Goal: Task Accomplishment & Management: Complete application form

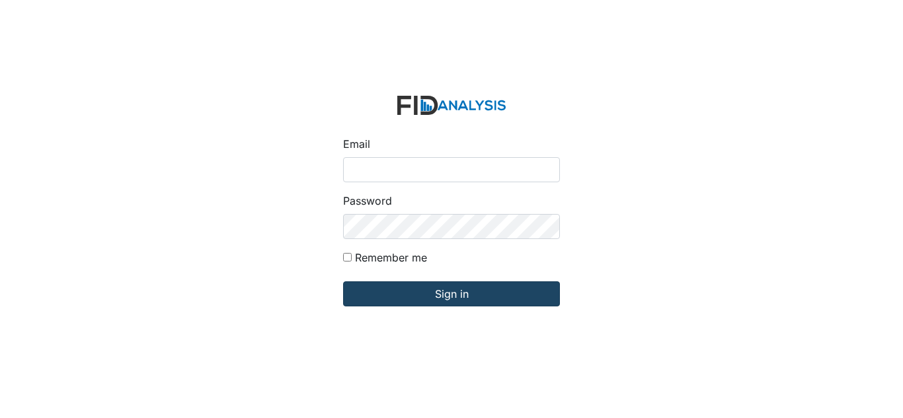
type input "[EMAIL_ADDRESS][DOMAIN_NAME]"
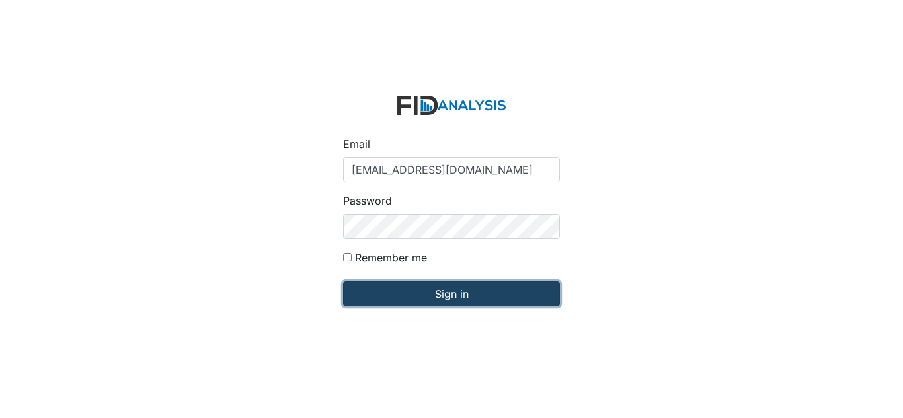
click at [407, 289] on input "Sign in" at bounding box center [451, 294] width 217 height 25
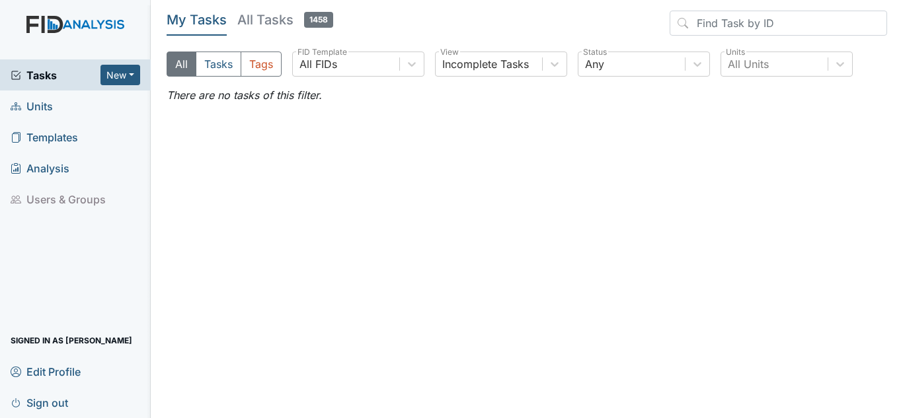
click at [37, 104] on span "Units" at bounding box center [32, 106] width 42 height 20
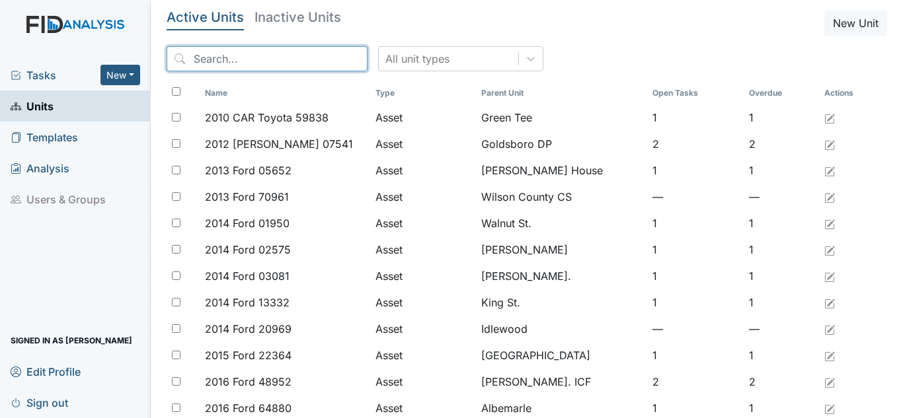
click at [294, 68] on input "search" at bounding box center [267, 58] width 201 height 25
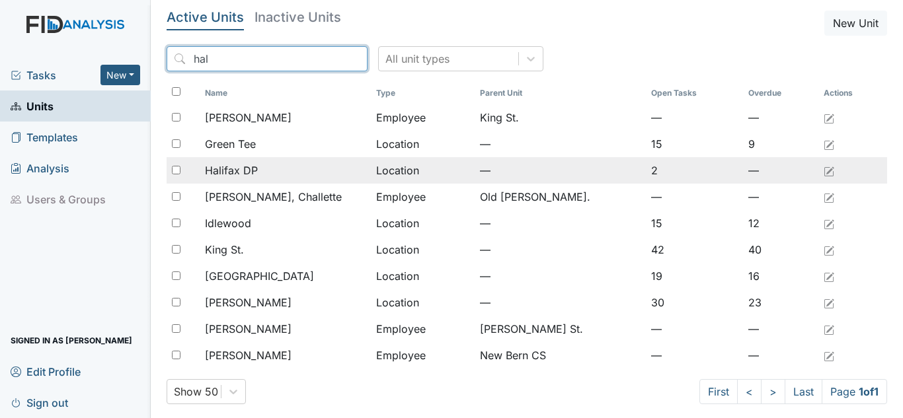
type input "hal"
click at [270, 172] on div "Halifax DP" at bounding box center [285, 171] width 161 height 16
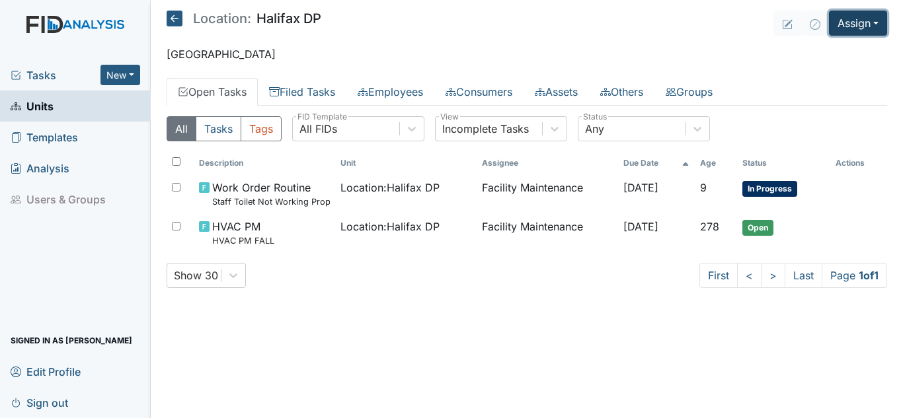
click at [859, 27] on button "Assign" at bounding box center [858, 23] width 58 height 25
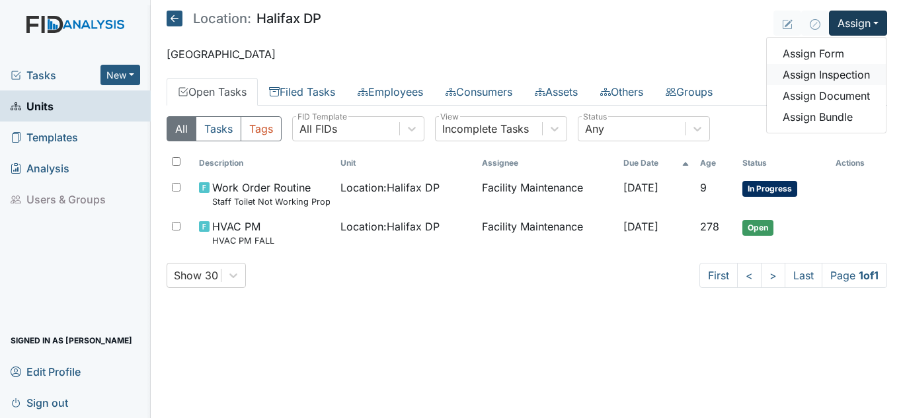
click at [809, 80] on link "Assign Inspection" at bounding box center [826, 74] width 119 height 21
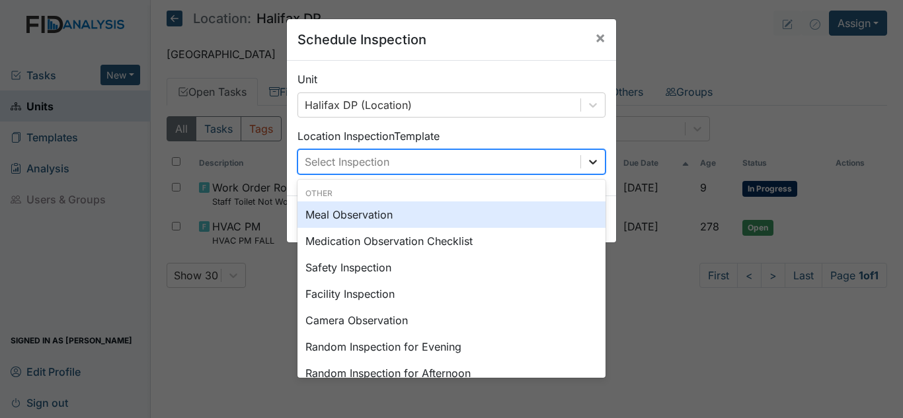
click at [592, 161] on icon at bounding box center [593, 162] width 8 height 5
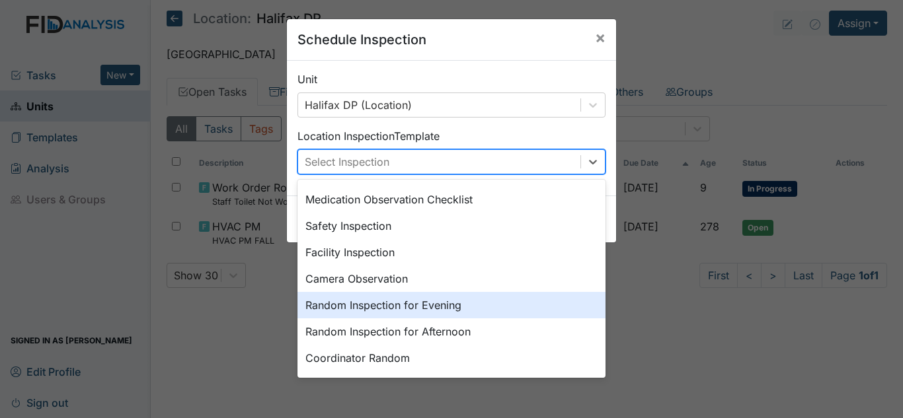
scroll to position [132, 0]
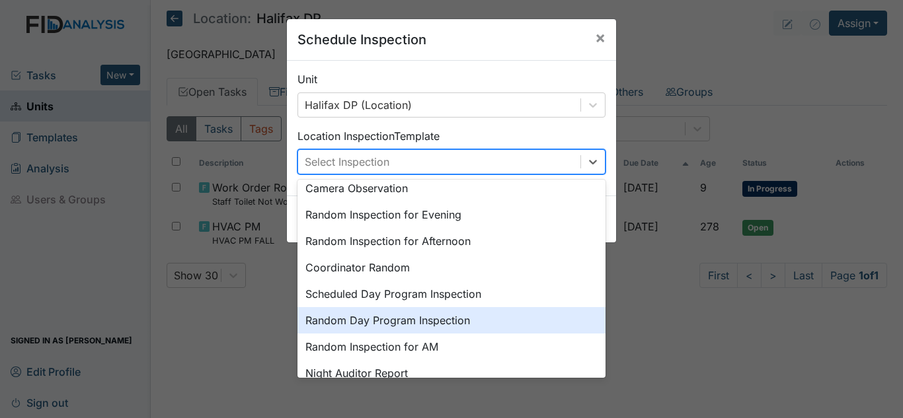
click at [413, 324] on div "Random Day Program Inspection" at bounding box center [451, 320] width 308 height 26
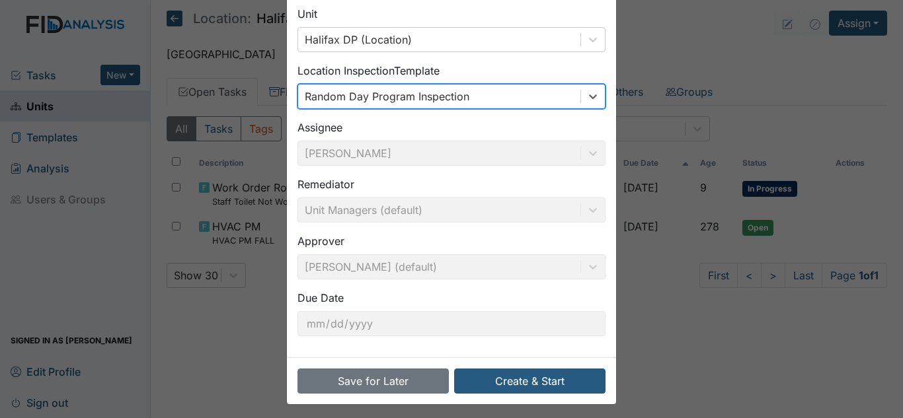
scroll to position [71, 0]
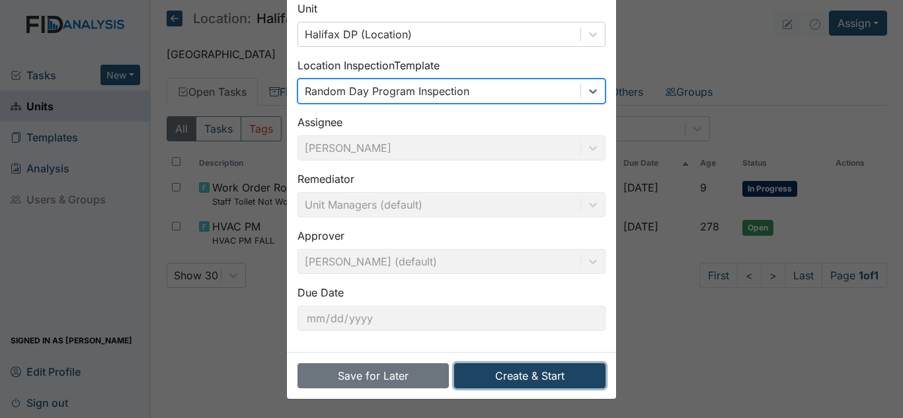
click at [534, 377] on button "Create & Start" at bounding box center [529, 376] width 151 height 25
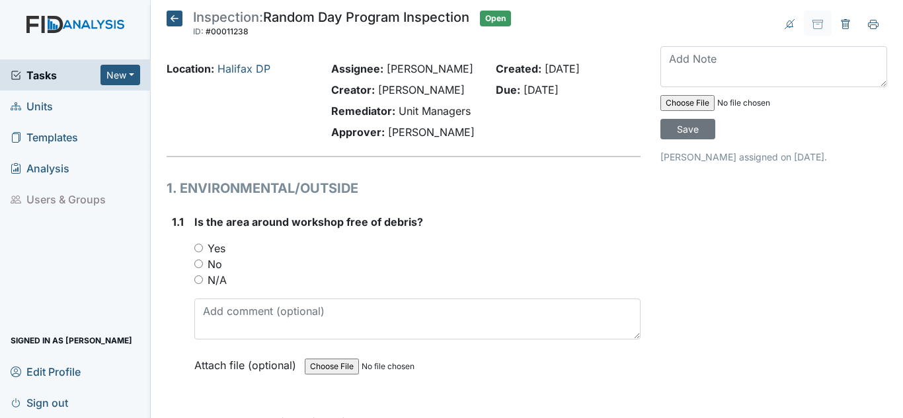
click at [216, 247] on label "Yes" at bounding box center [217, 249] width 18 height 16
click at [203, 247] on input "Yes" at bounding box center [198, 248] width 9 height 9
radio input "true"
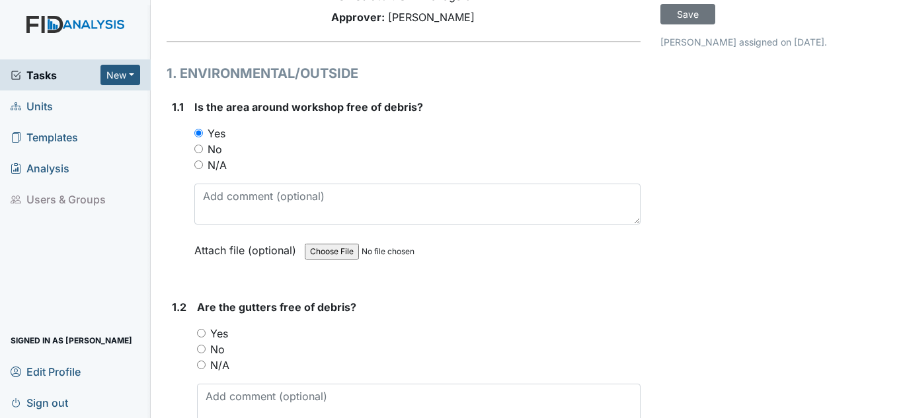
scroll to position [132, 0]
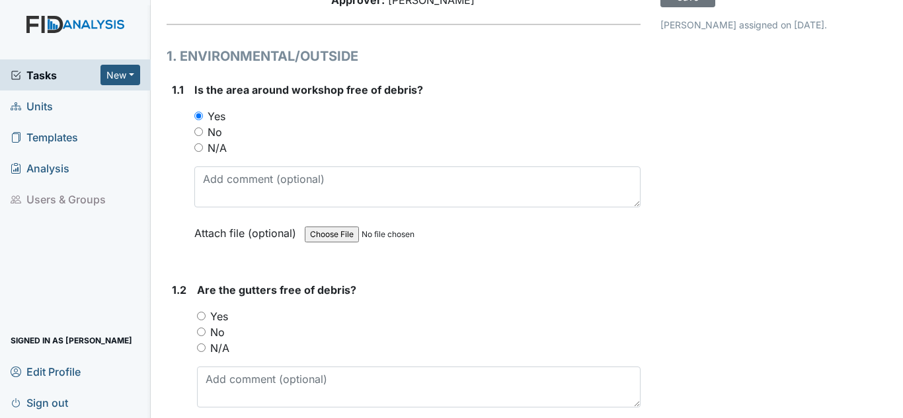
click at [219, 313] on label "Yes" at bounding box center [219, 317] width 18 height 16
click at [206, 313] on input "Yes" at bounding box center [201, 316] width 9 height 9
radio input "true"
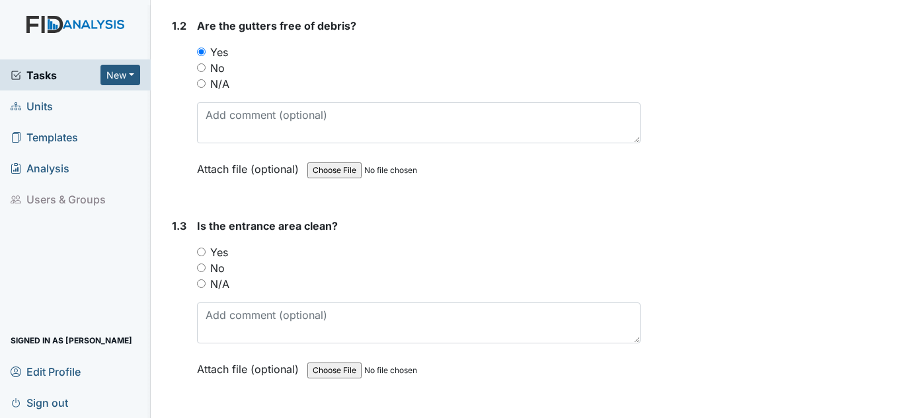
click at [221, 249] on label "Yes" at bounding box center [219, 253] width 18 height 16
click at [206, 249] on input "Yes" at bounding box center [201, 252] width 9 height 9
radio input "true"
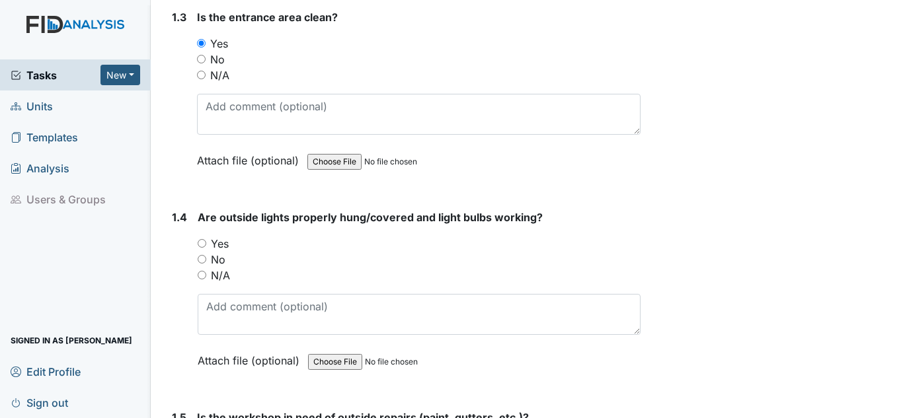
scroll to position [661, 0]
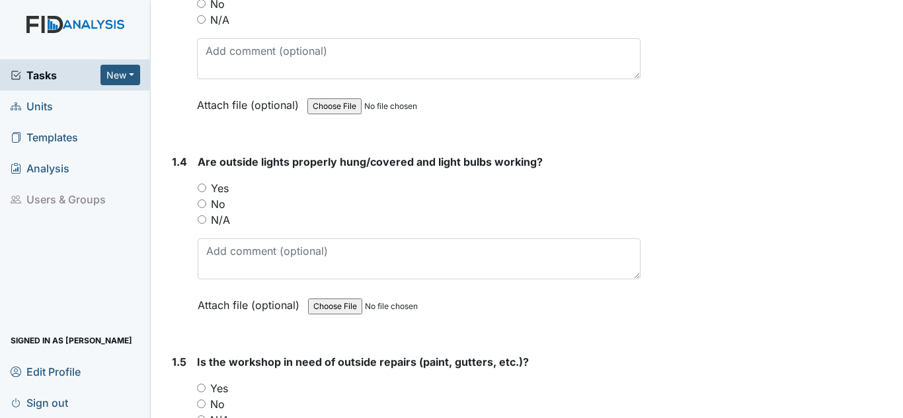
click at [222, 188] on label "Yes" at bounding box center [220, 188] width 18 height 16
click at [206, 188] on input "Yes" at bounding box center [202, 188] width 9 height 9
radio input "true"
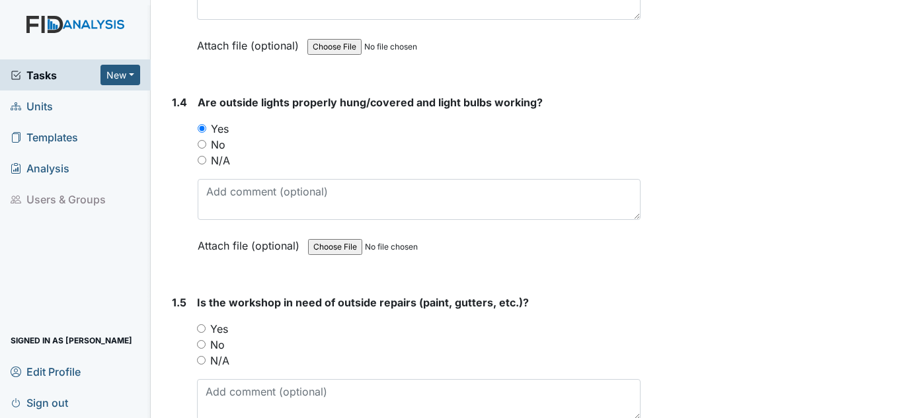
scroll to position [859, 0]
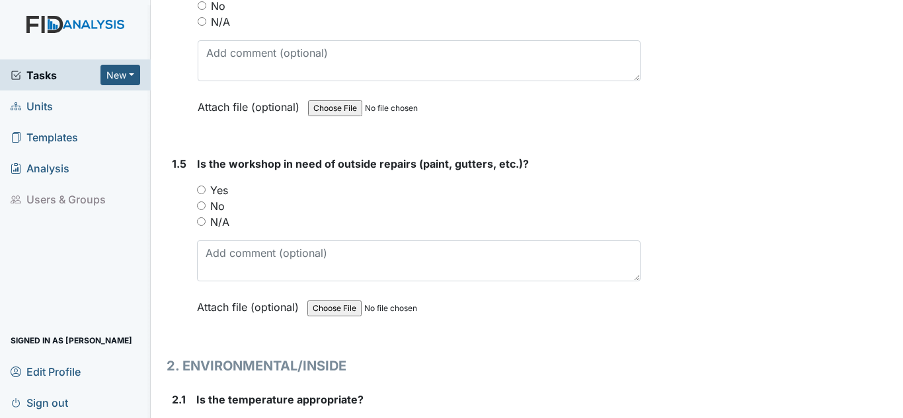
click at [226, 188] on label "Yes" at bounding box center [219, 190] width 18 height 16
click at [206, 188] on input "Yes" at bounding box center [201, 190] width 9 height 9
radio input "true"
click at [219, 207] on label "No" at bounding box center [217, 206] width 15 height 16
click at [206, 207] on input "No" at bounding box center [201, 206] width 9 height 9
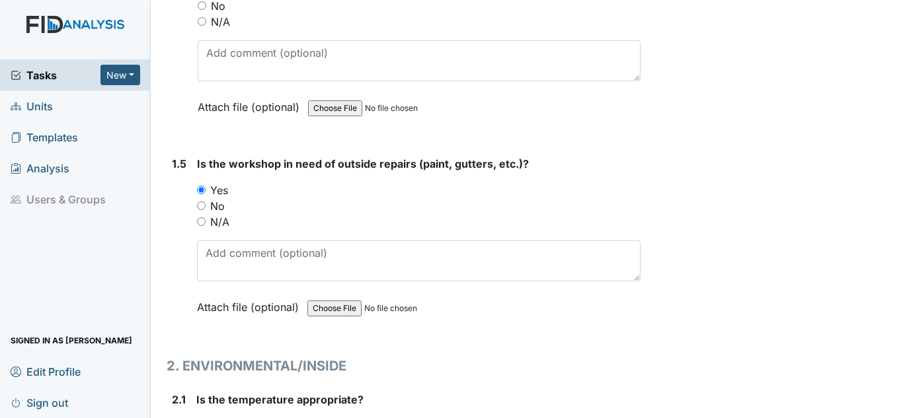
radio input "true"
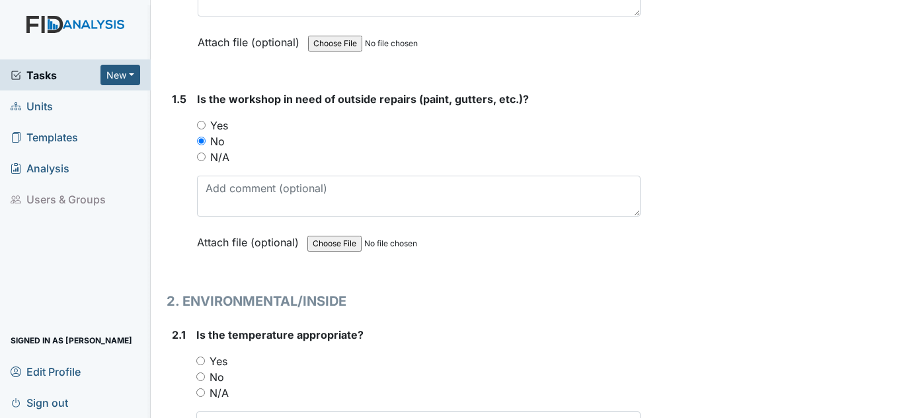
scroll to position [1057, 0]
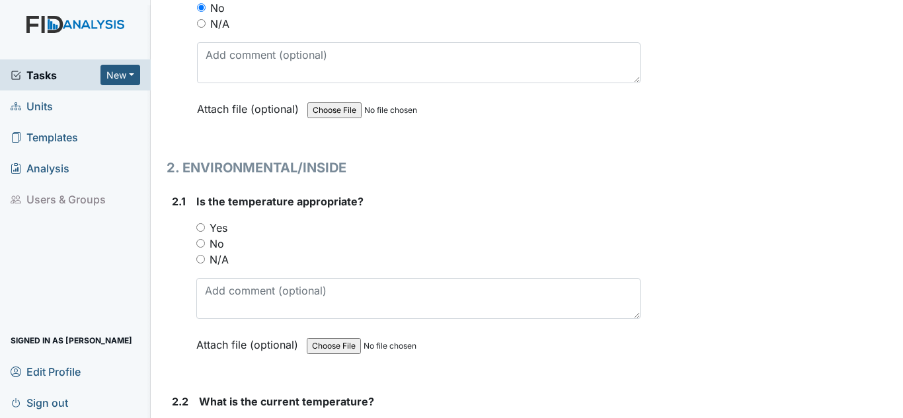
click at [219, 222] on label "Yes" at bounding box center [219, 228] width 18 height 16
click at [205, 223] on input "Yes" at bounding box center [200, 227] width 9 height 9
radio input "true"
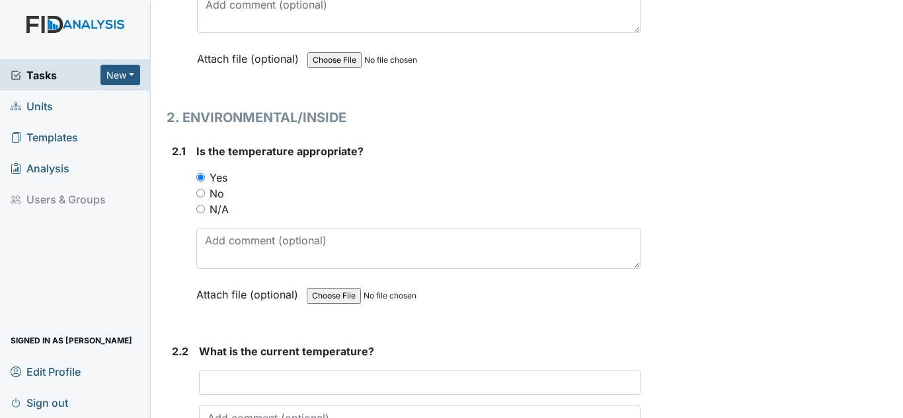
scroll to position [1256, 0]
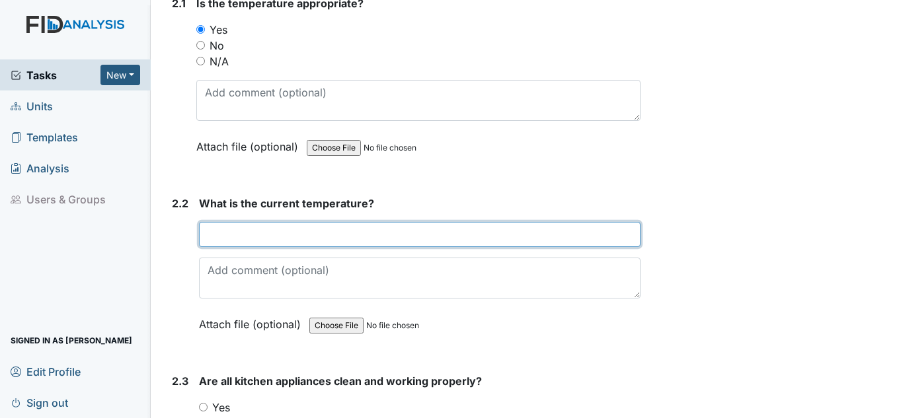
click at [252, 231] on input "text" at bounding box center [419, 234] width 441 height 25
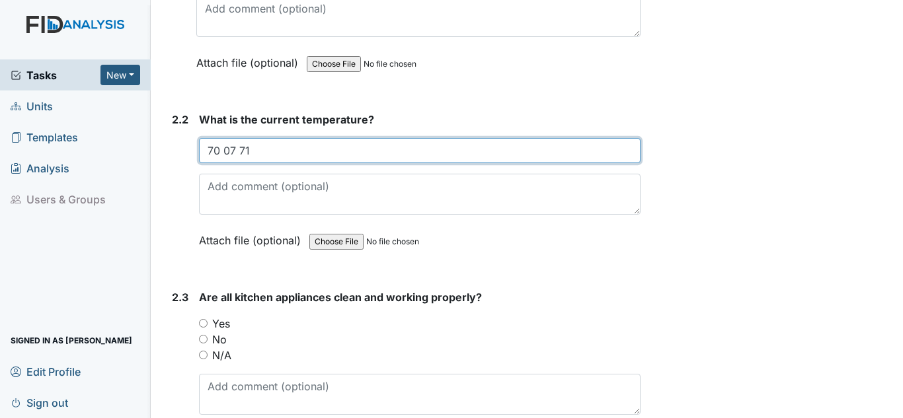
scroll to position [1520, 0]
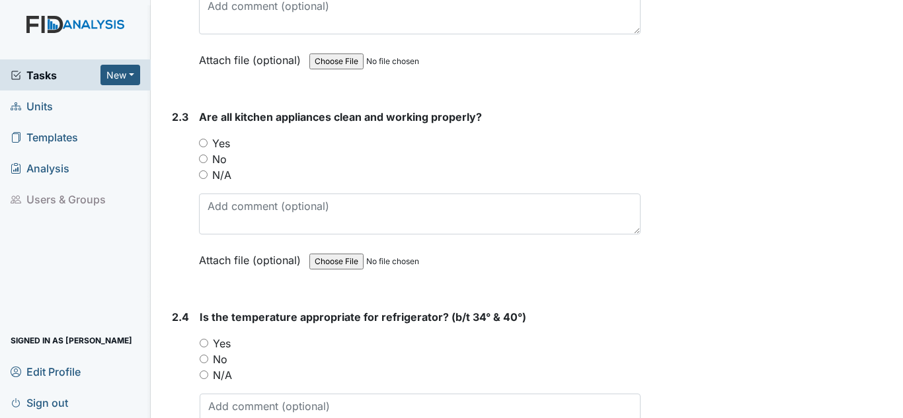
type input "70 07 71"
click at [227, 145] on label "Yes" at bounding box center [221, 143] width 18 height 16
click at [208, 145] on input "Yes" at bounding box center [203, 143] width 9 height 9
radio input "true"
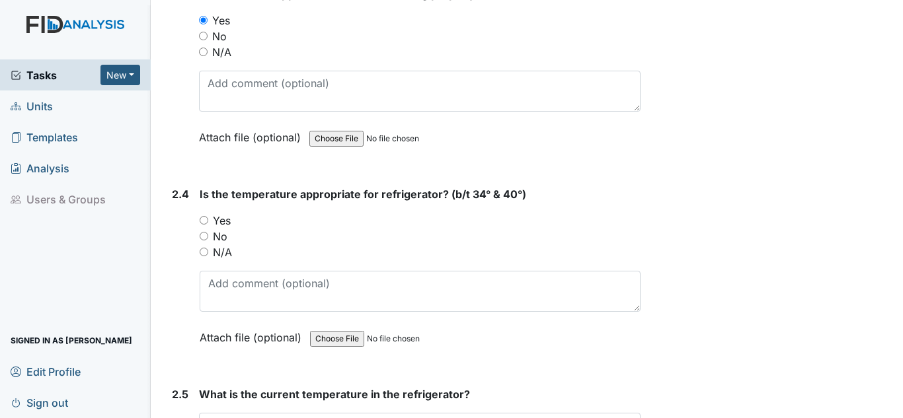
scroll to position [1652, 0]
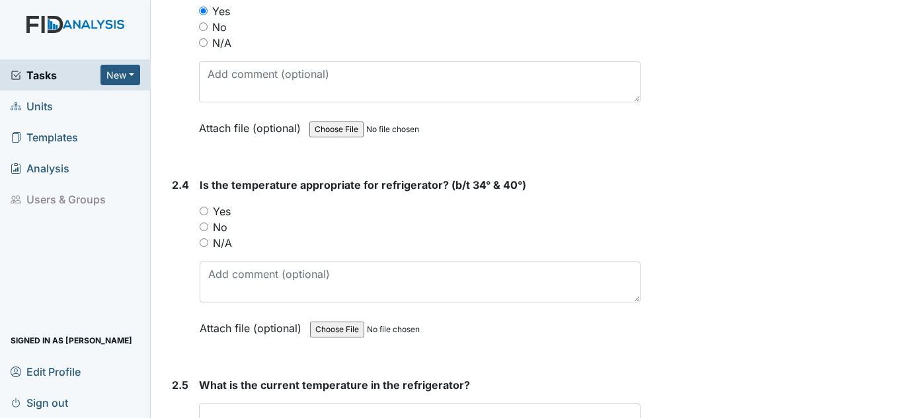
click at [223, 212] on label "Yes" at bounding box center [222, 212] width 18 height 16
click at [208, 212] on input "Yes" at bounding box center [204, 211] width 9 height 9
radio input "true"
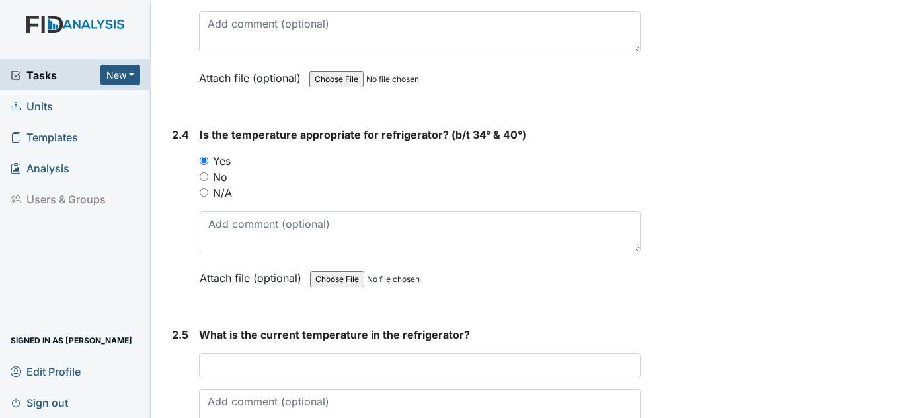
scroll to position [1851, 0]
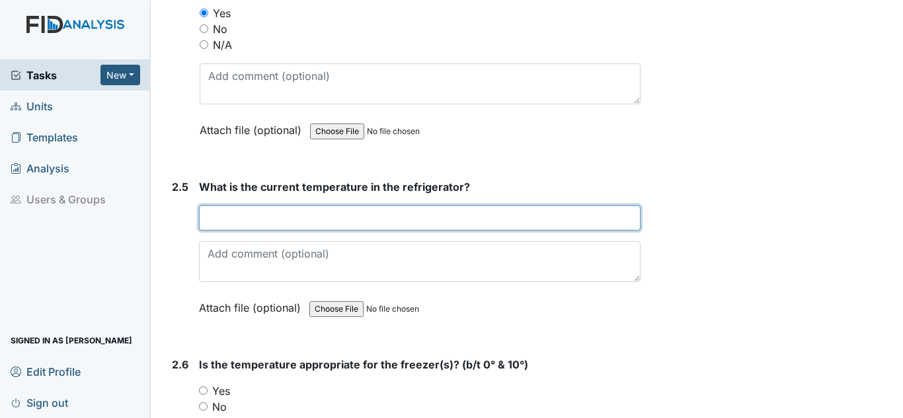
click at [254, 222] on input "text" at bounding box center [419, 218] width 441 height 25
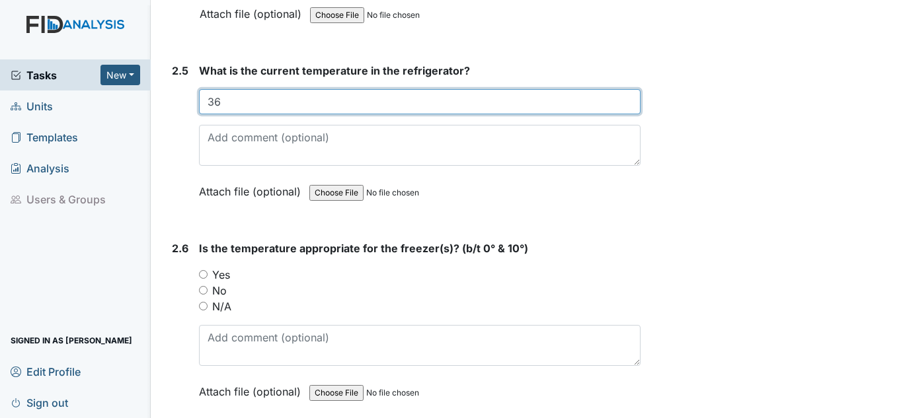
scroll to position [1983, 0]
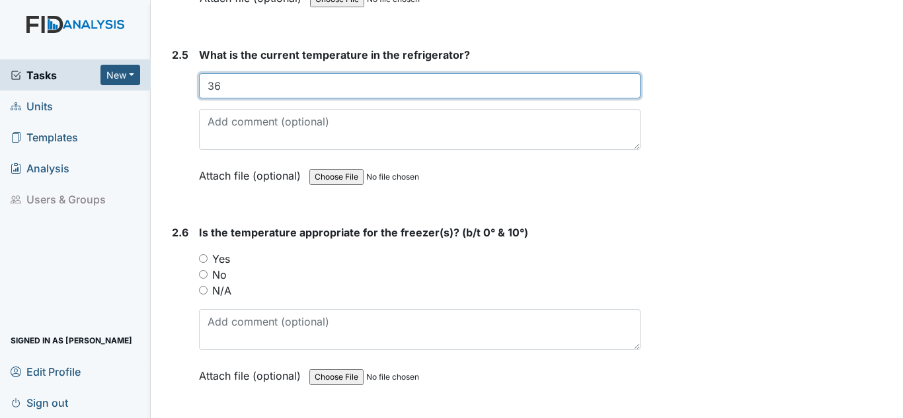
type input "36"
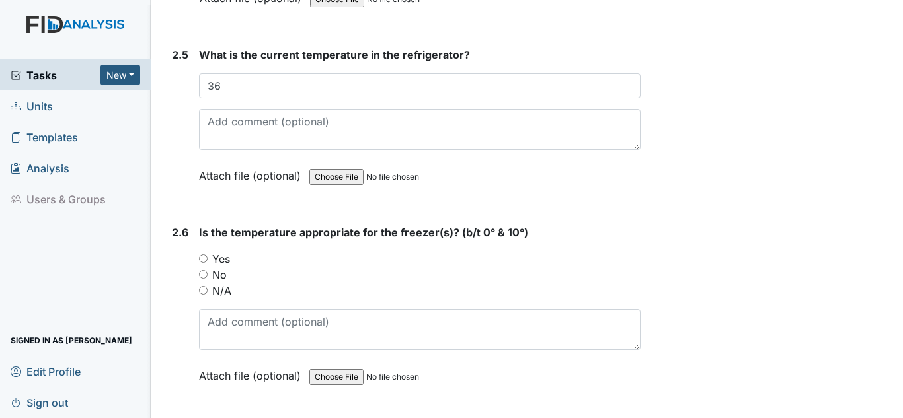
click at [227, 260] on label "Yes" at bounding box center [221, 259] width 18 height 16
click at [208, 260] on input "Yes" at bounding box center [203, 258] width 9 height 9
radio input "true"
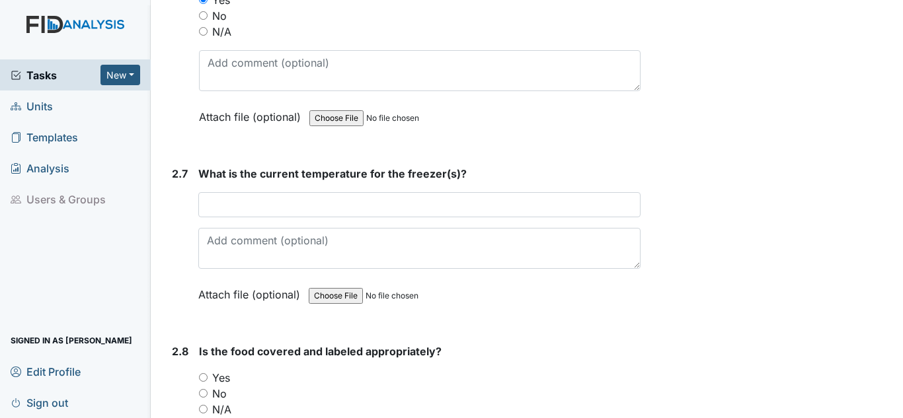
scroll to position [2247, 0]
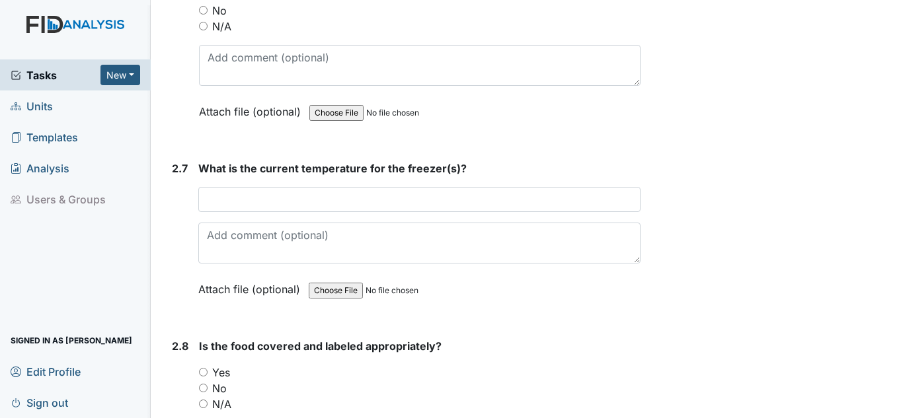
click at [245, 189] on div "What is the current temperature for the freezer(s)? This field is required. Att…" at bounding box center [419, 234] width 442 height 146
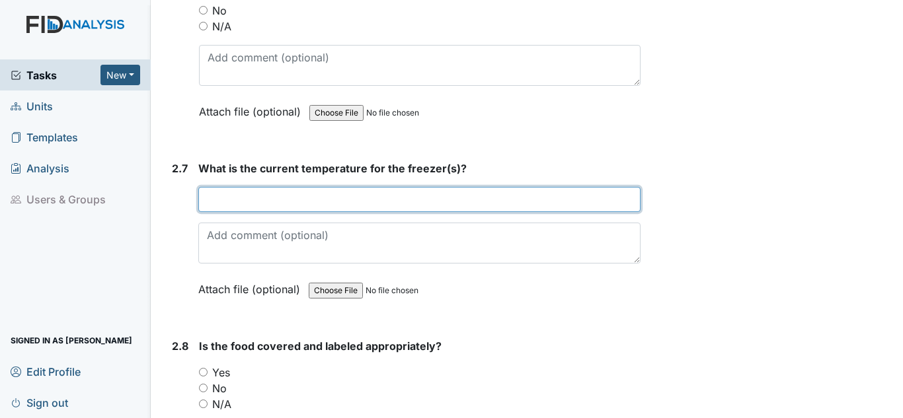
click at [231, 205] on input "text" at bounding box center [419, 199] width 442 height 25
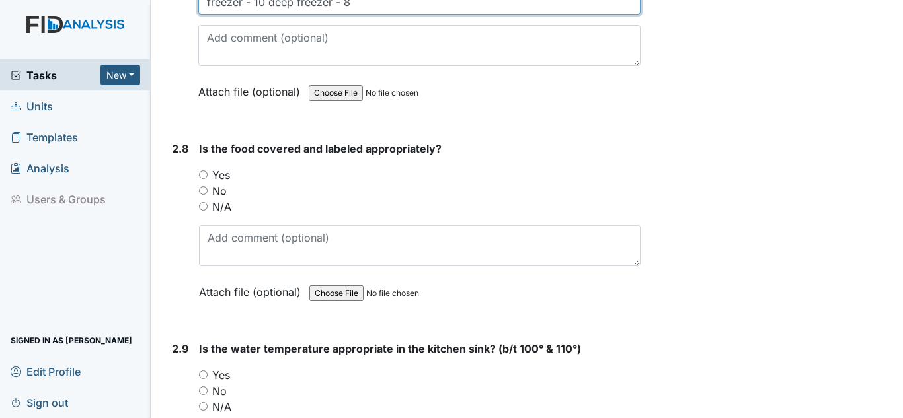
scroll to position [2445, 0]
type input "freezer - 10 deep freezer - 8"
click at [221, 171] on label "Yes" at bounding box center [221, 175] width 18 height 16
click at [208, 171] on input "Yes" at bounding box center [203, 174] width 9 height 9
radio input "true"
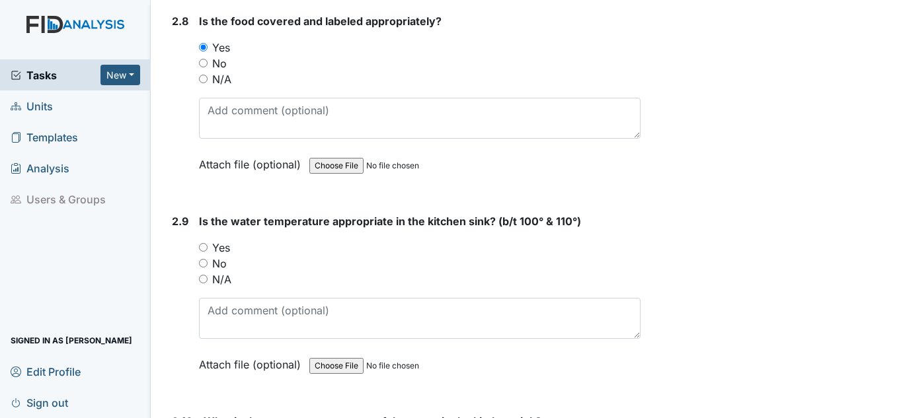
scroll to position [2578, 0]
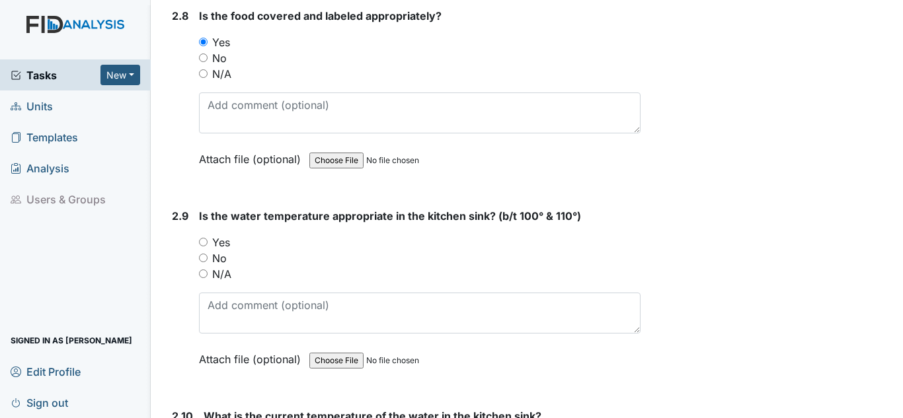
click at [223, 239] on label "Yes" at bounding box center [221, 243] width 18 height 16
click at [208, 239] on input "Yes" at bounding box center [203, 242] width 9 height 9
radio input "true"
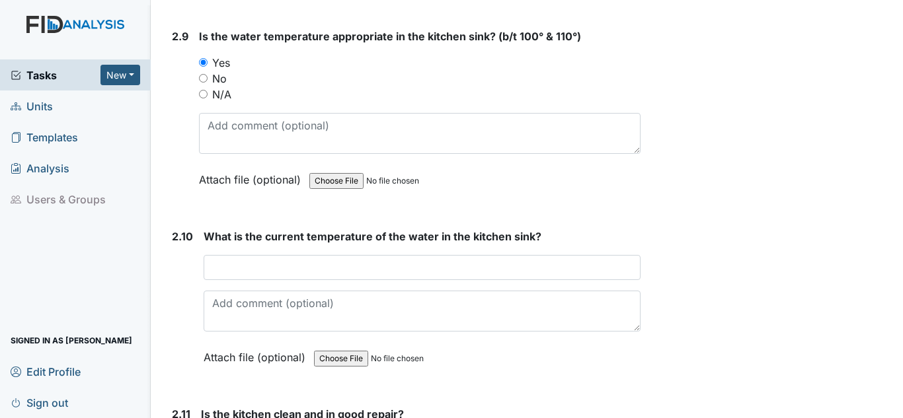
scroll to position [2776, 0]
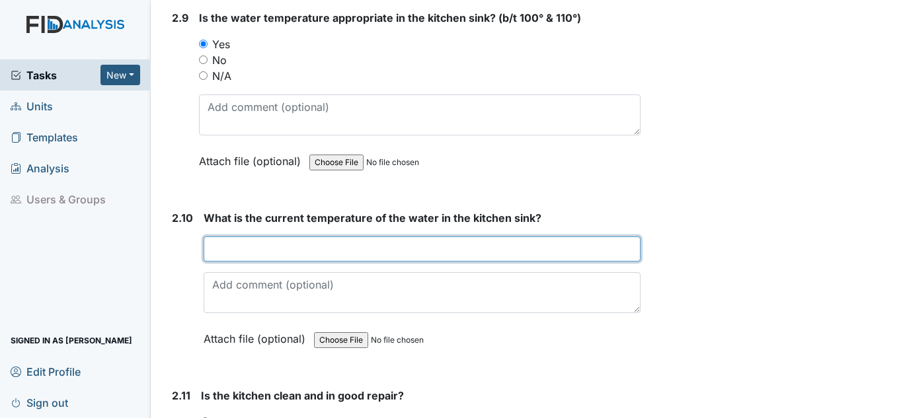
click at [257, 252] on input "text" at bounding box center [422, 249] width 437 height 25
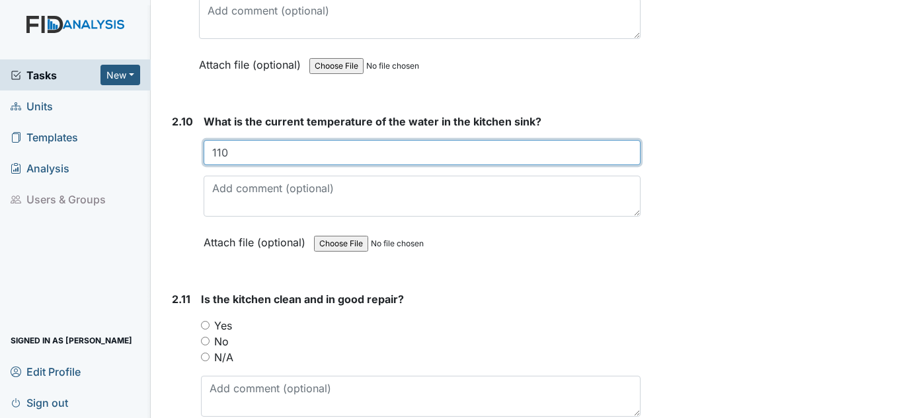
scroll to position [2974, 0]
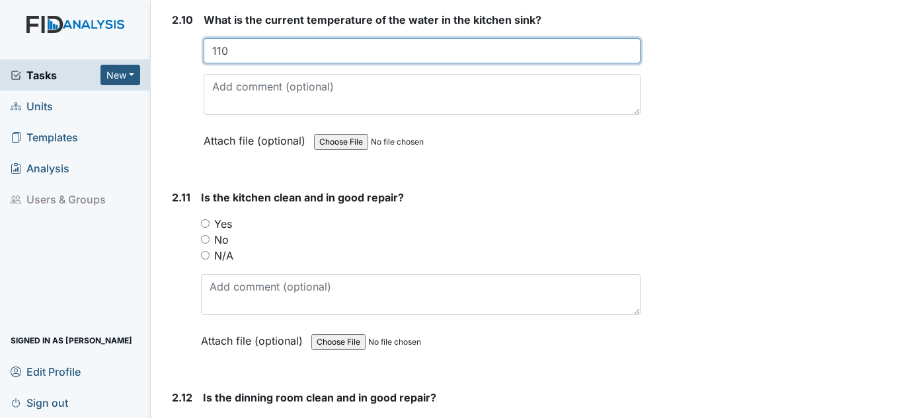
type input "110"
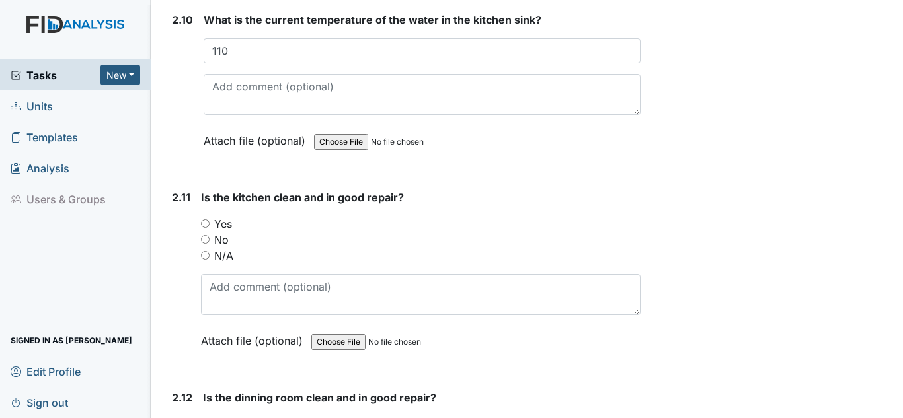
click at [228, 229] on label "Yes" at bounding box center [223, 224] width 18 height 16
click at [210, 228] on input "Yes" at bounding box center [205, 223] width 9 height 9
radio input "true"
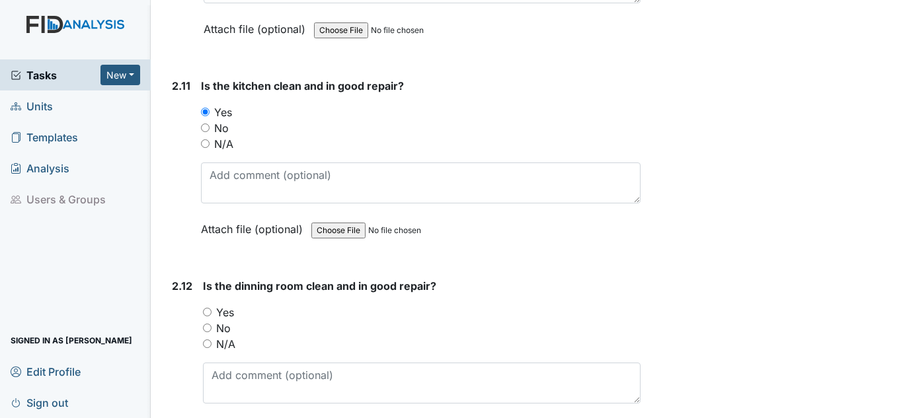
scroll to position [3172, 0]
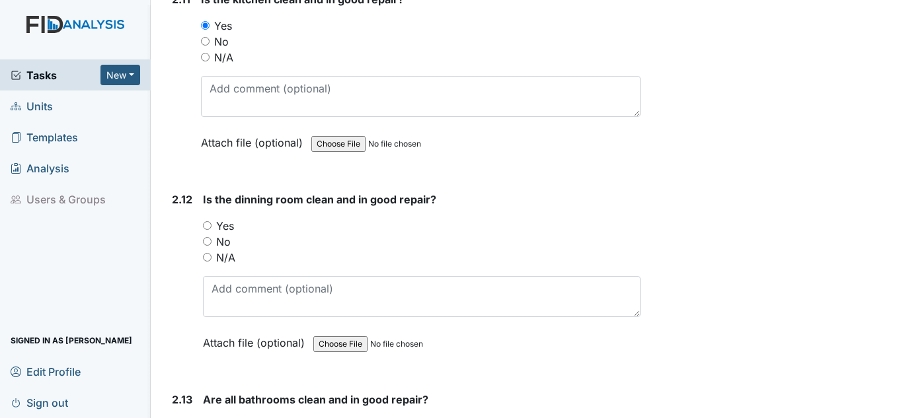
click at [225, 224] on label "Yes" at bounding box center [225, 226] width 18 height 16
click at [211, 224] on input "Yes" at bounding box center [207, 225] width 9 height 9
radio input "true"
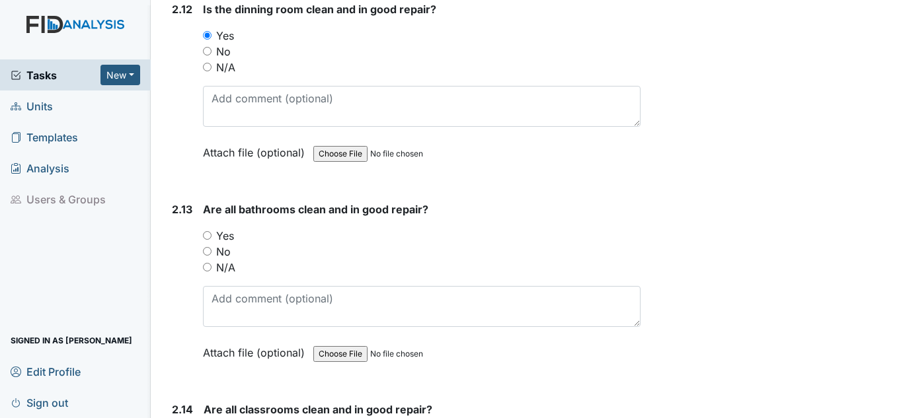
scroll to position [3371, 0]
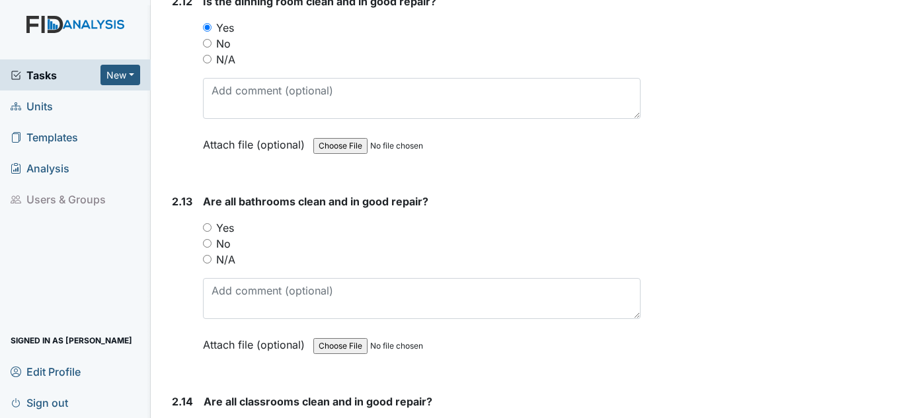
click at [225, 229] on label "Yes" at bounding box center [225, 228] width 18 height 16
click at [211, 229] on input "Yes" at bounding box center [207, 227] width 9 height 9
radio input "true"
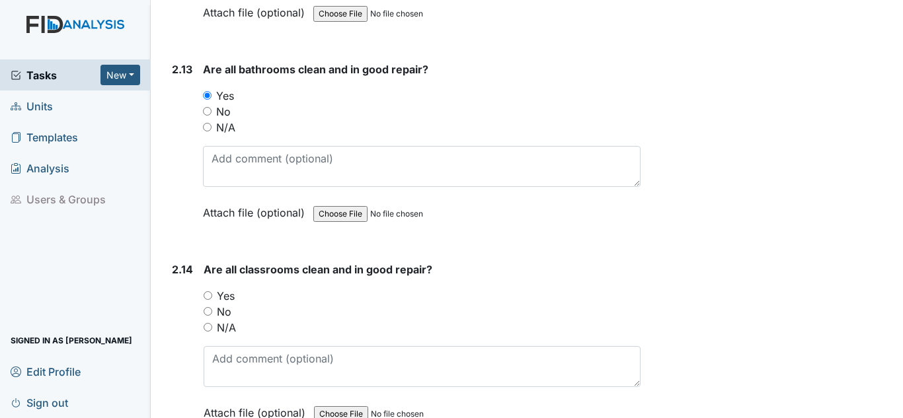
scroll to position [3635, 0]
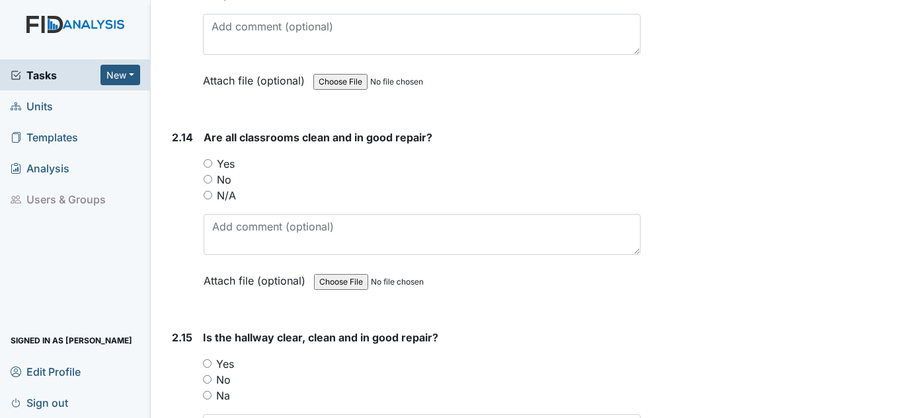
click at [217, 161] on label "Yes" at bounding box center [226, 164] width 18 height 16
click at [212, 161] on input "Yes" at bounding box center [208, 163] width 9 height 9
radio input "true"
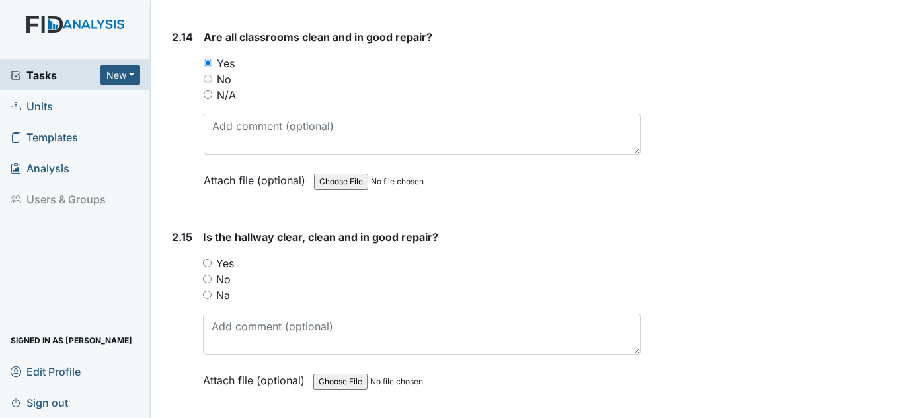
scroll to position [3767, 0]
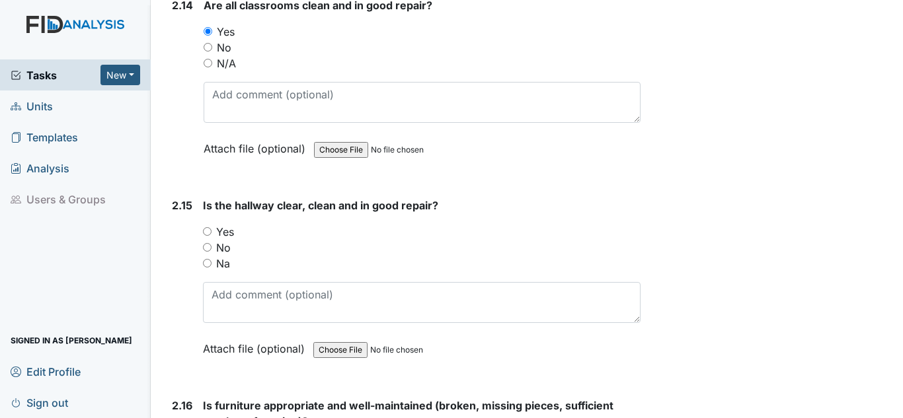
click at [219, 233] on label "Yes" at bounding box center [225, 232] width 18 height 16
click at [211, 233] on input "Yes" at bounding box center [207, 231] width 9 height 9
radio input "true"
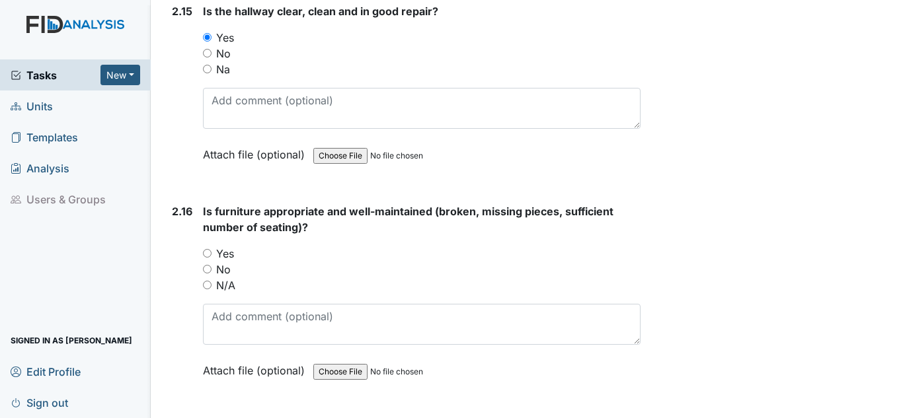
scroll to position [3966, 0]
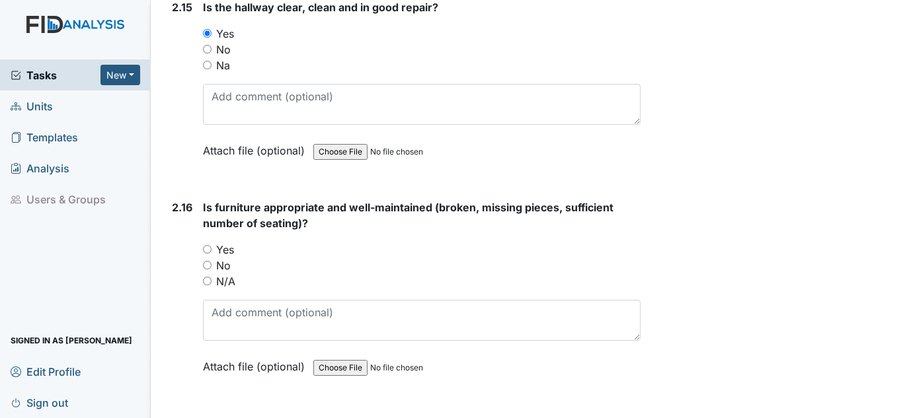
click at [225, 251] on label "Yes" at bounding box center [225, 250] width 18 height 16
click at [211, 251] on input "Yes" at bounding box center [207, 249] width 9 height 9
radio input "true"
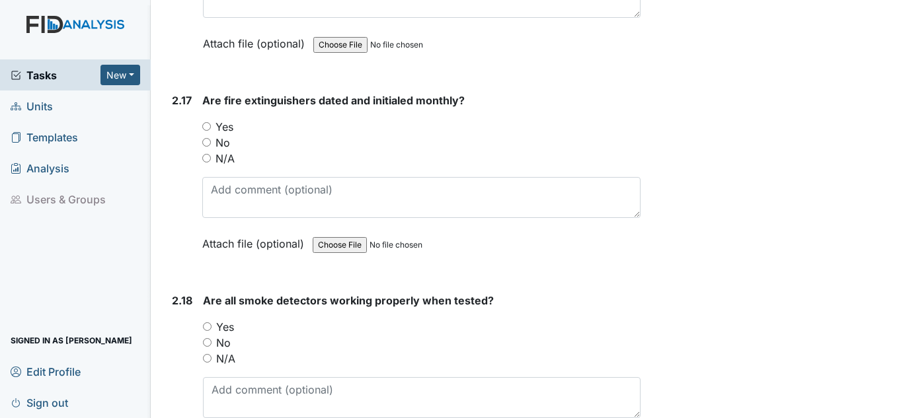
scroll to position [4296, 0]
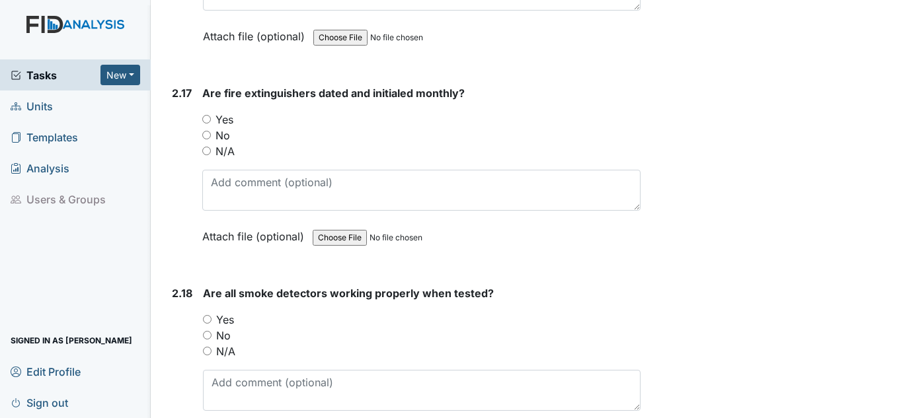
click at [219, 119] on label "Yes" at bounding box center [224, 120] width 18 height 16
click at [211, 119] on input "Yes" at bounding box center [206, 119] width 9 height 9
radio input "true"
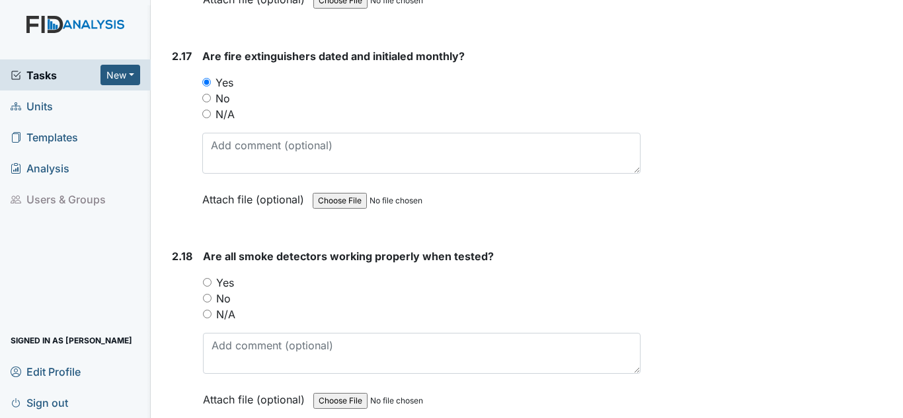
scroll to position [4494, 0]
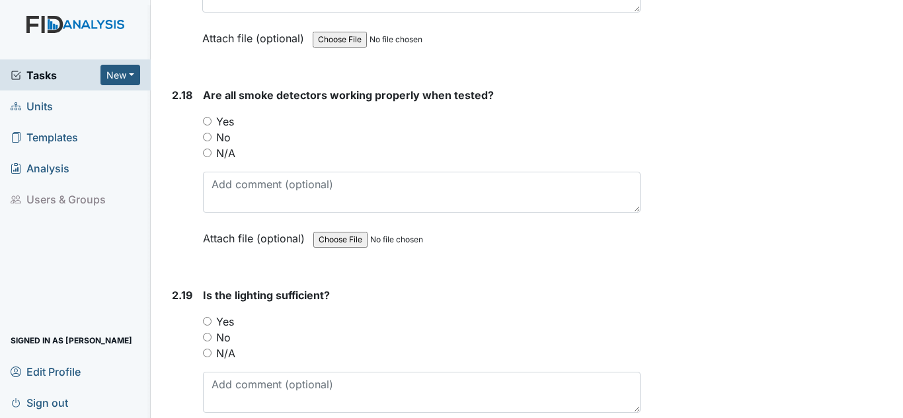
click at [219, 119] on label "Yes" at bounding box center [225, 122] width 18 height 16
click at [211, 119] on input "Yes" at bounding box center [207, 121] width 9 height 9
radio input "true"
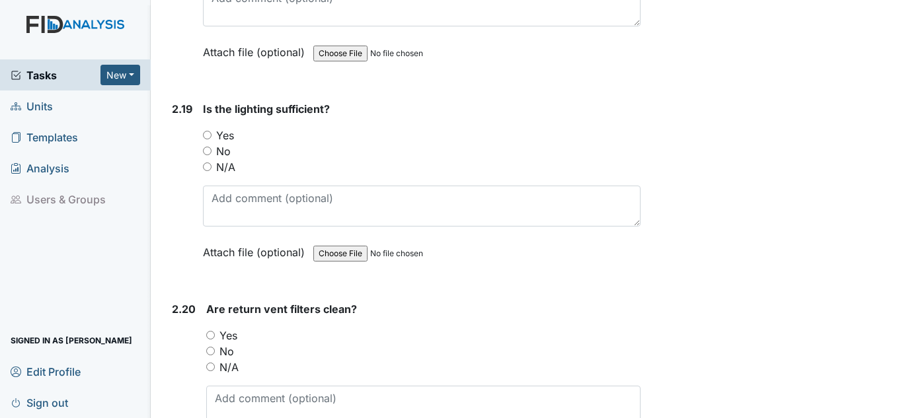
scroll to position [4693, 0]
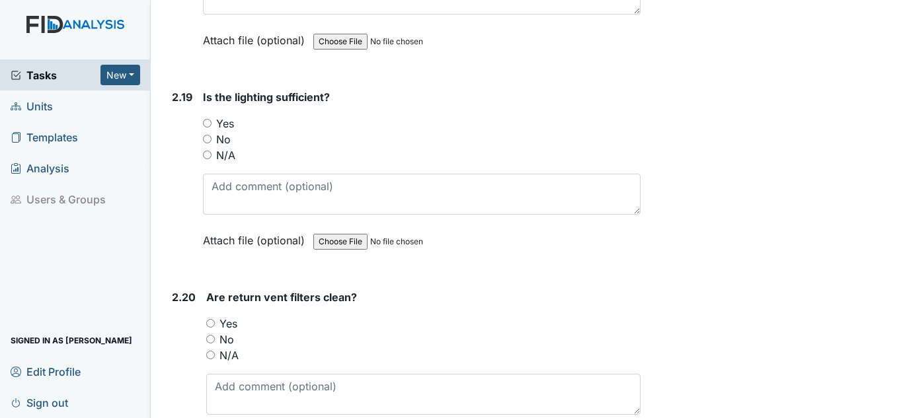
click at [225, 123] on label "Yes" at bounding box center [225, 124] width 18 height 16
click at [211, 123] on input "Yes" at bounding box center [207, 123] width 9 height 9
radio input "true"
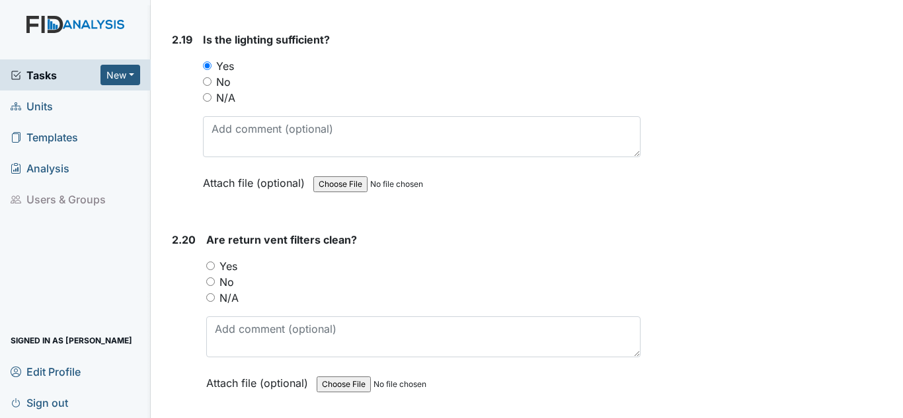
scroll to position [4825, 0]
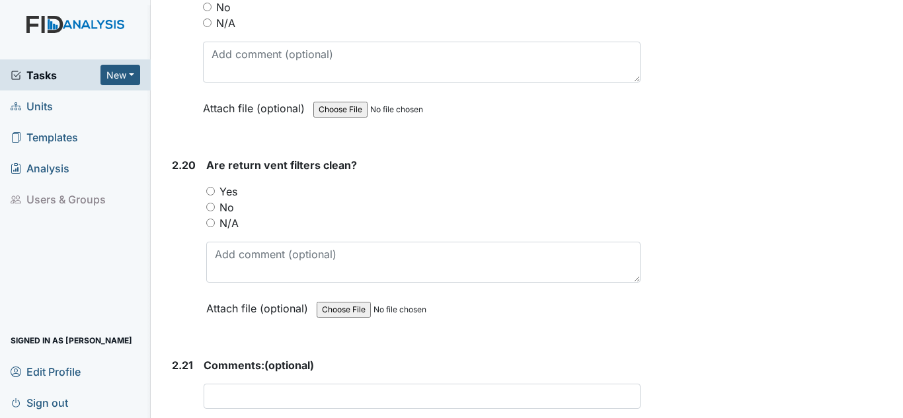
click at [229, 192] on label "Yes" at bounding box center [228, 192] width 18 height 16
click at [215, 192] on input "Yes" at bounding box center [210, 191] width 9 height 9
radio input "true"
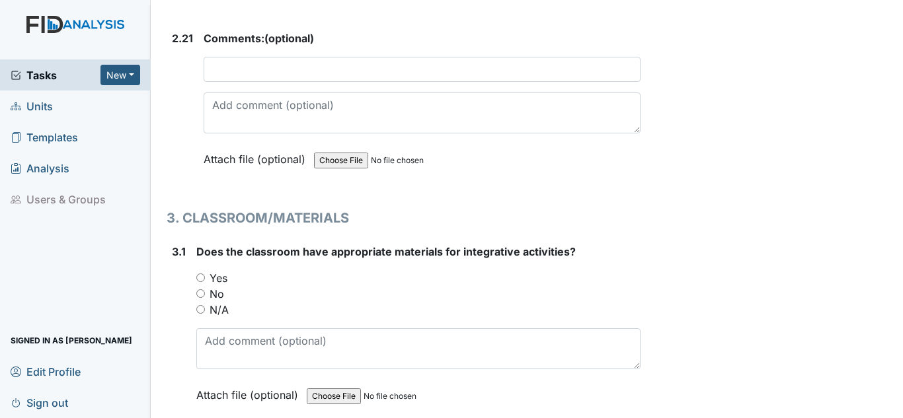
scroll to position [5221, 0]
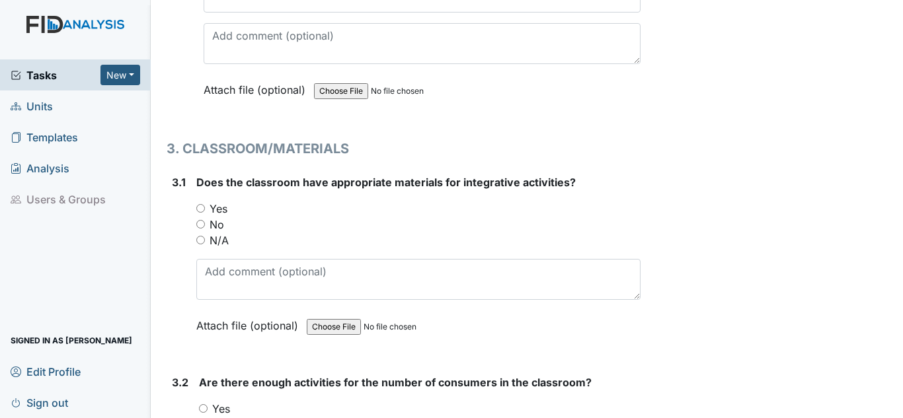
click at [214, 203] on label "Yes" at bounding box center [219, 209] width 18 height 16
click at [205, 204] on input "Yes" at bounding box center [200, 208] width 9 height 9
radio input "true"
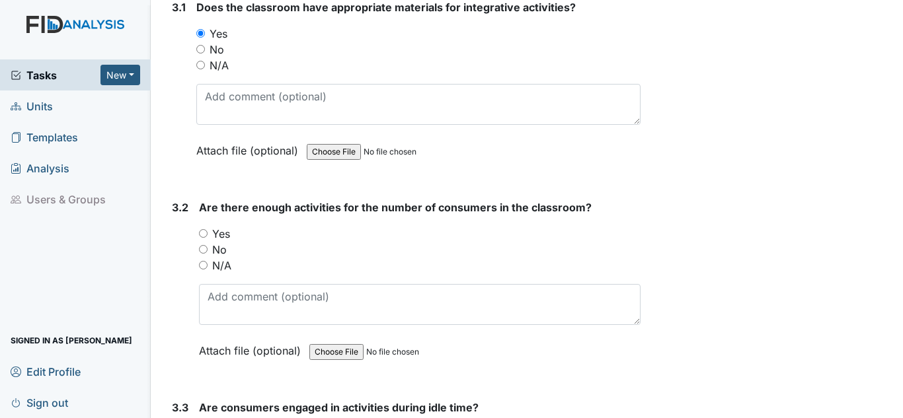
scroll to position [5420, 0]
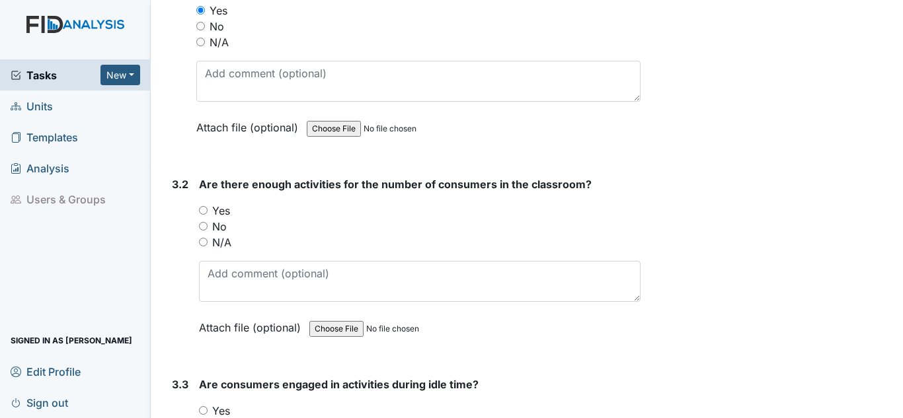
click at [221, 208] on label "Yes" at bounding box center [221, 211] width 18 height 16
click at [208, 208] on input "Yes" at bounding box center [203, 210] width 9 height 9
radio input "true"
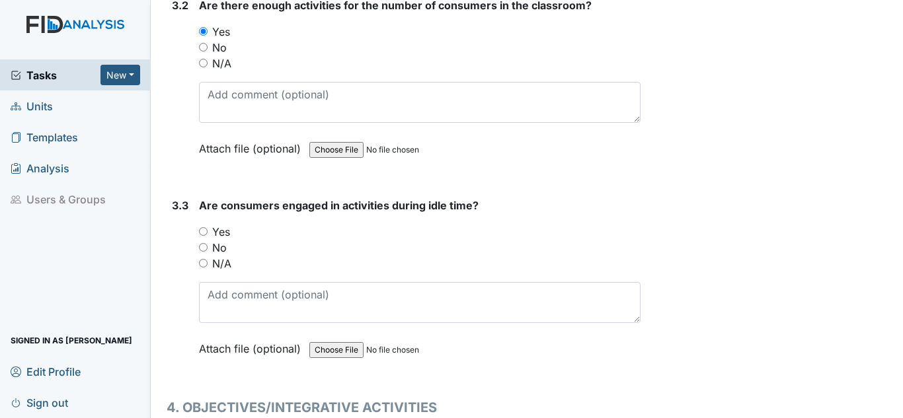
scroll to position [5618, 0]
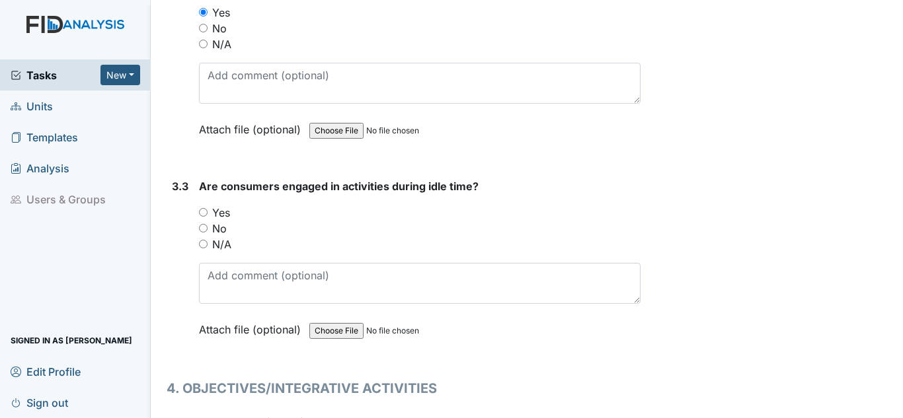
click at [217, 216] on label "Yes" at bounding box center [221, 213] width 18 height 16
click at [208, 216] on input "Yes" at bounding box center [203, 212] width 9 height 9
radio input "true"
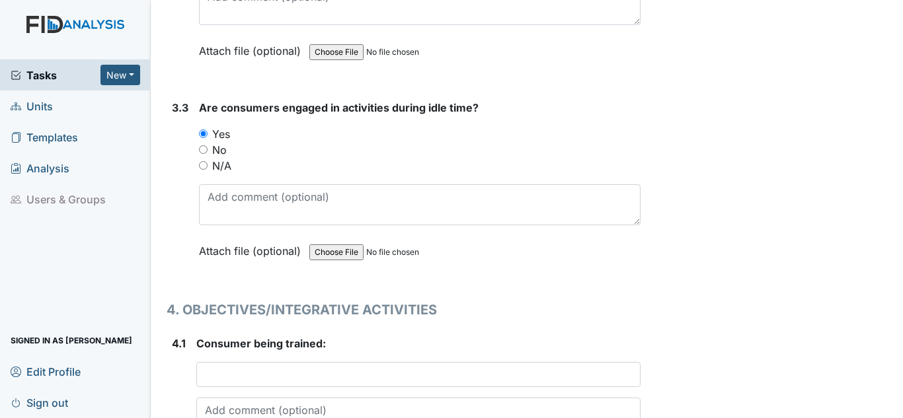
scroll to position [5882, 0]
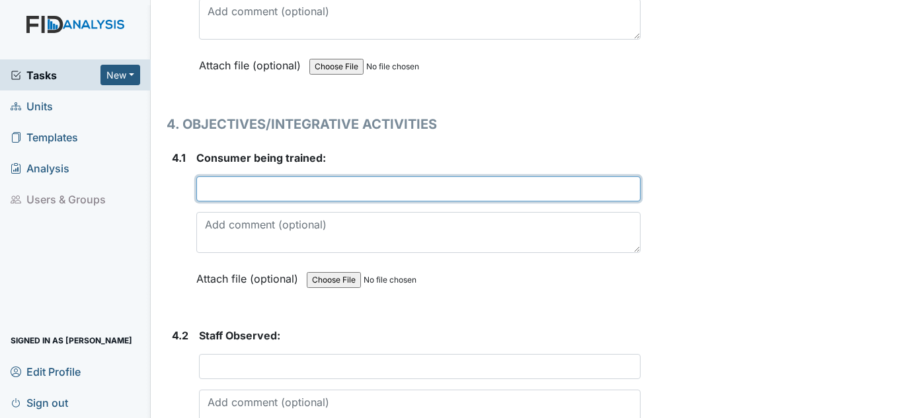
drag, startPoint x: 237, startPoint y: 185, endPoint x: 247, endPoint y: 183, distance: 9.5
click at [245, 184] on input "text" at bounding box center [418, 188] width 444 height 25
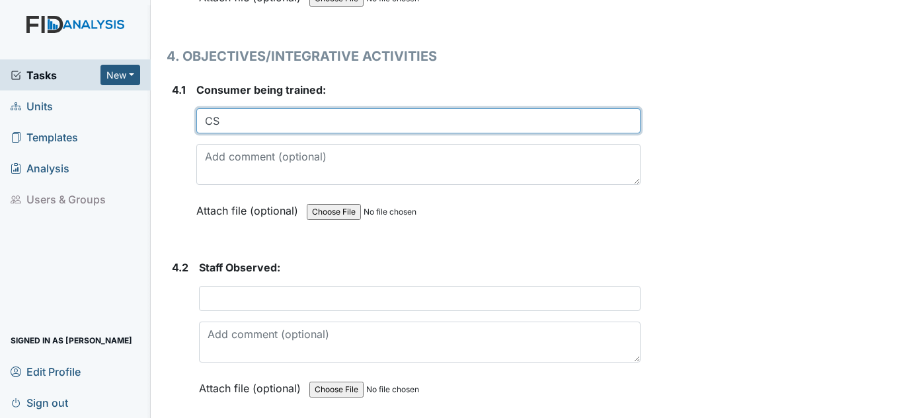
scroll to position [6014, 0]
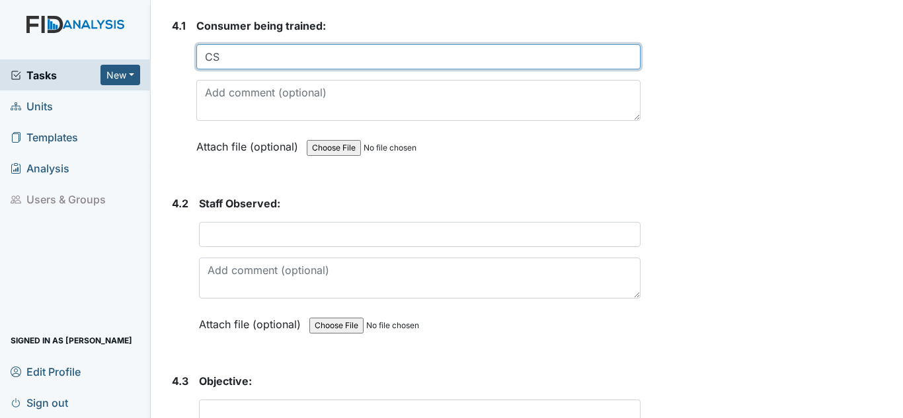
type input "CS"
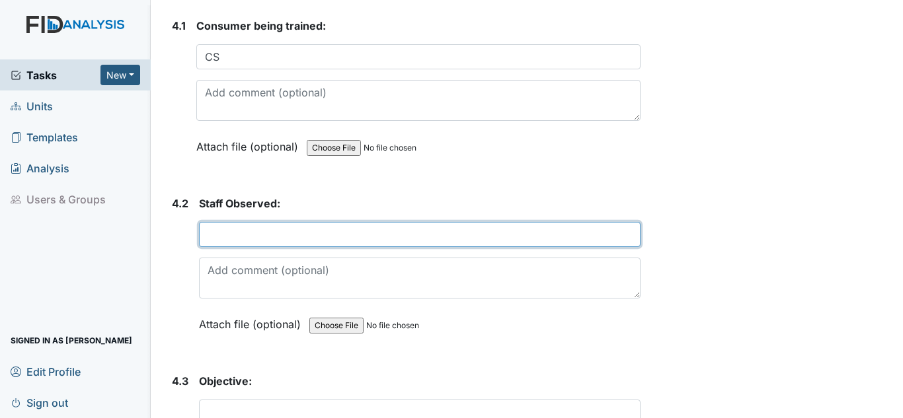
click at [272, 235] on input "text" at bounding box center [419, 234] width 441 height 25
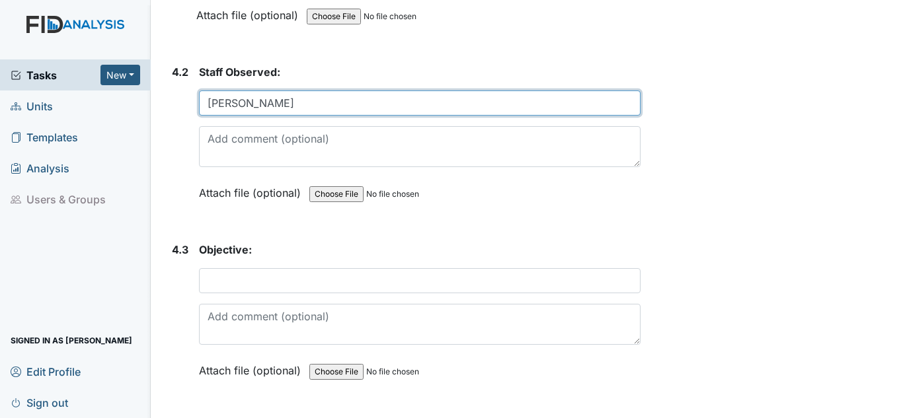
scroll to position [6147, 0]
type input "[PERSON_NAME]"
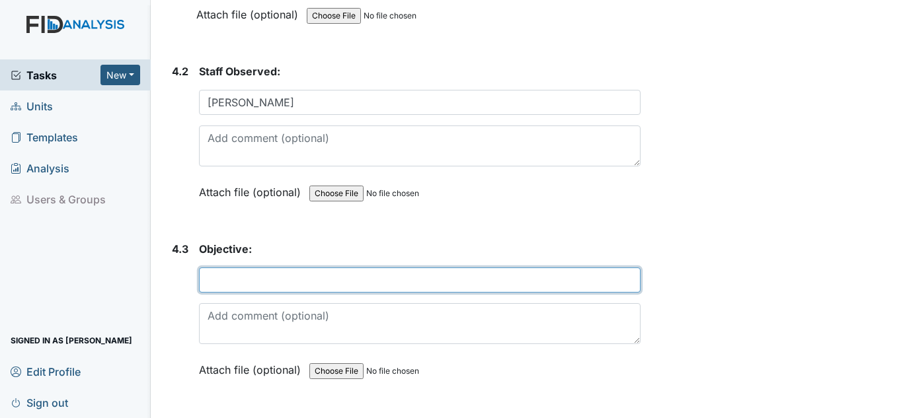
click at [343, 280] on input "text" at bounding box center [419, 280] width 441 height 25
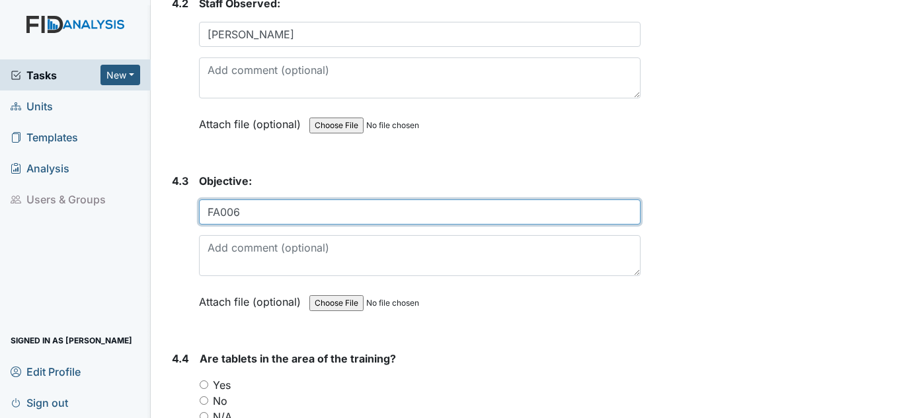
scroll to position [6411, 0]
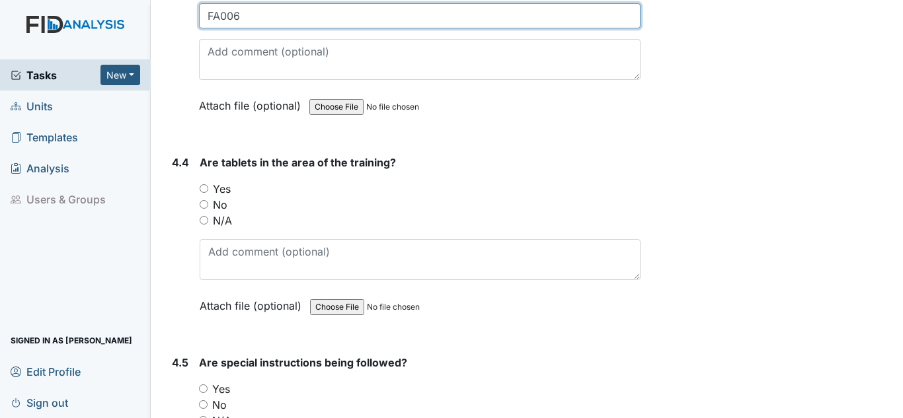
type input "FA006"
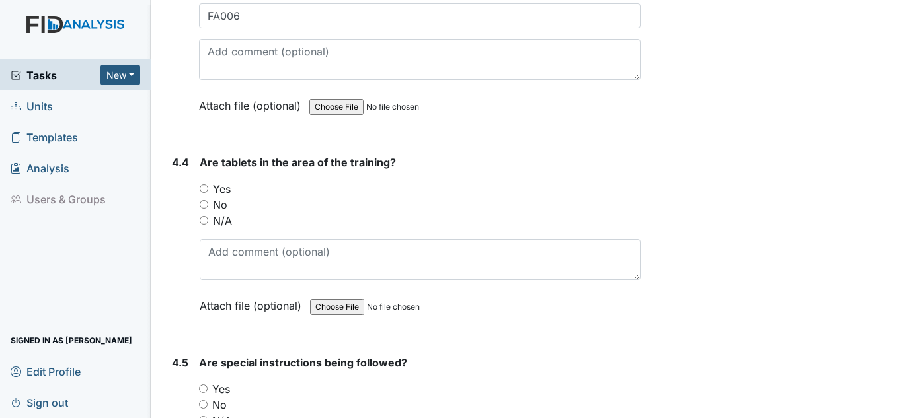
click at [217, 194] on label "Yes" at bounding box center [222, 189] width 18 height 16
click at [208, 193] on input "Yes" at bounding box center [204, 188] width 9 height 9
radio input "true"
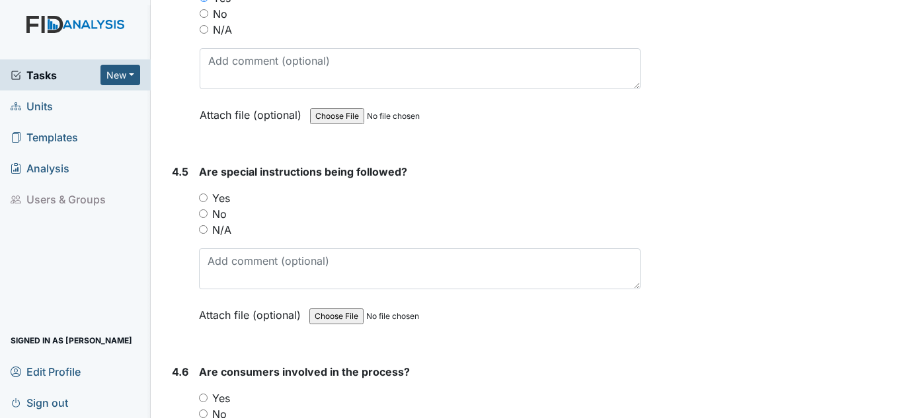
scroll to position [6609, 0]
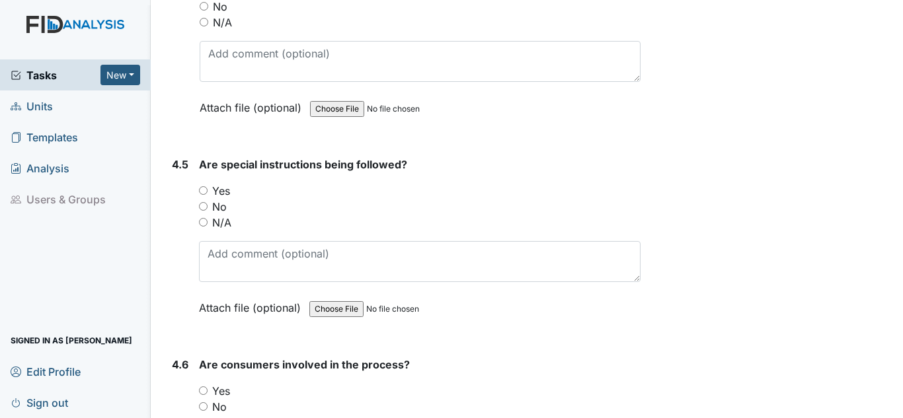
click at [213, 195] on label "Yes" at bounding box center [221, 191] width 18 height 16
click at [208, 195] on input "Yes" at bounding box center [203, 190] width 9 height 9
radio input "true"
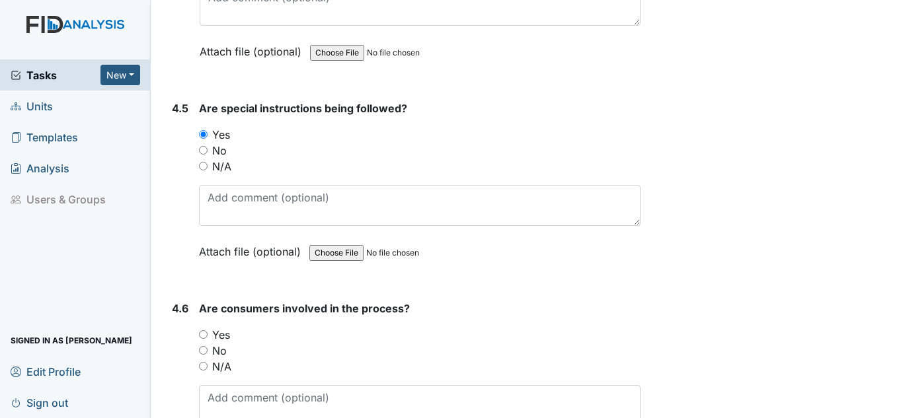
scroll to position [6741, 0]
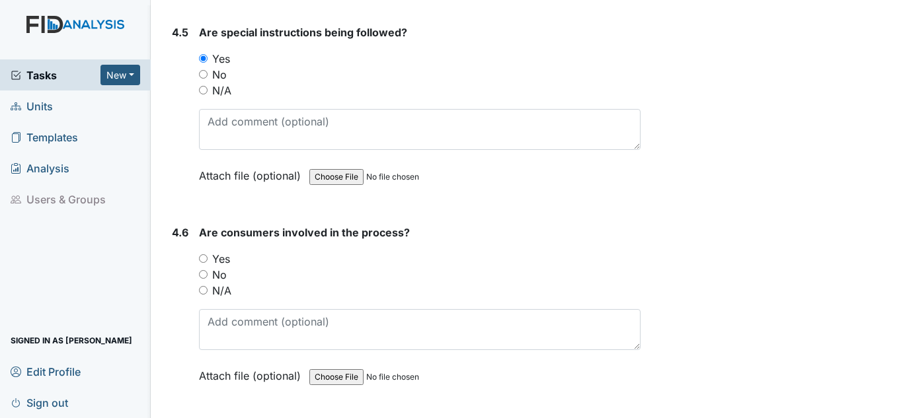
click at [215, 250] on div "Are consumers involved in the process? You must select one of the below options…" at bounding box center [419, 309] width 441 height 169
click at [218, 255] on label "Yes" at bounding box center [221, 259] width 18 height 16
click at [208, 255] on input "Yes" at bounding box center [203, 258] width 9 height 9
radio input "true"
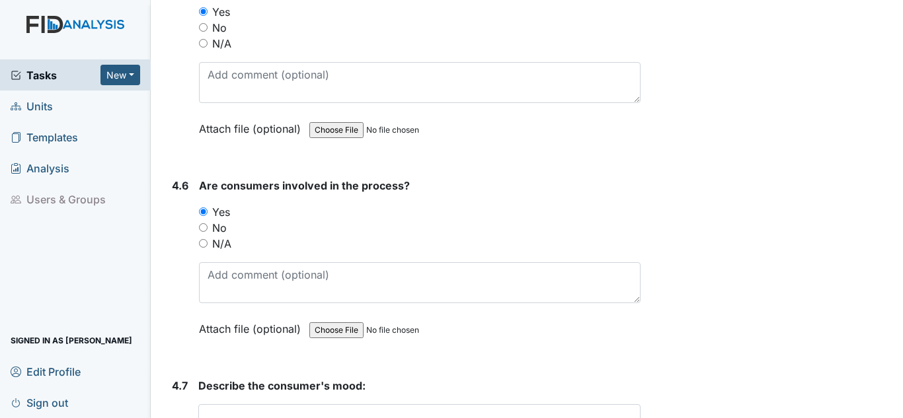
scroll to position [7006, 0]
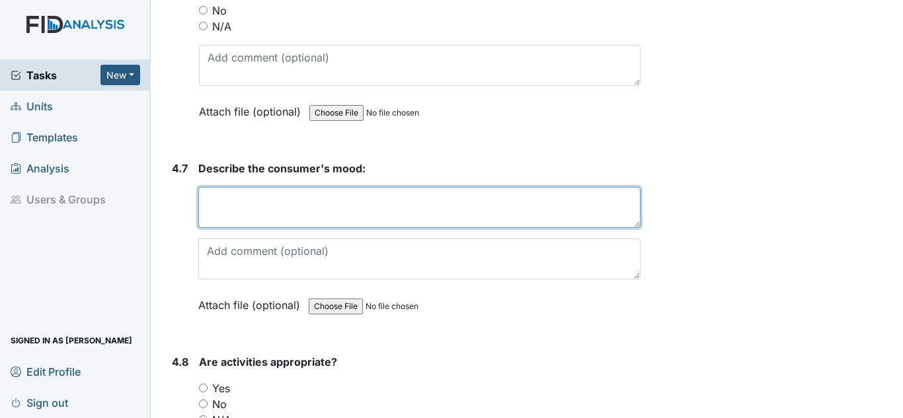
drag, startPoint x: 243, startPoint y: 222, endPoint x: 249, endPoint y: 217, distance: 8.0
click at [244, 221] on textarea at bounding box center [419, 207] width 442 height 41
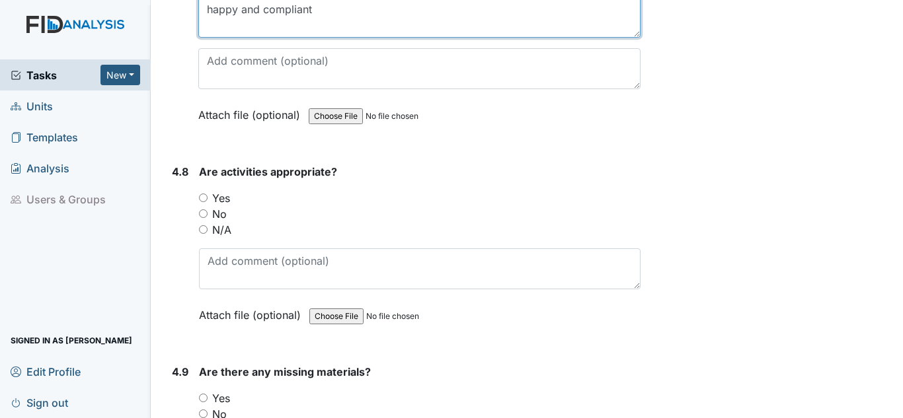
scroll to position [7204, 0]
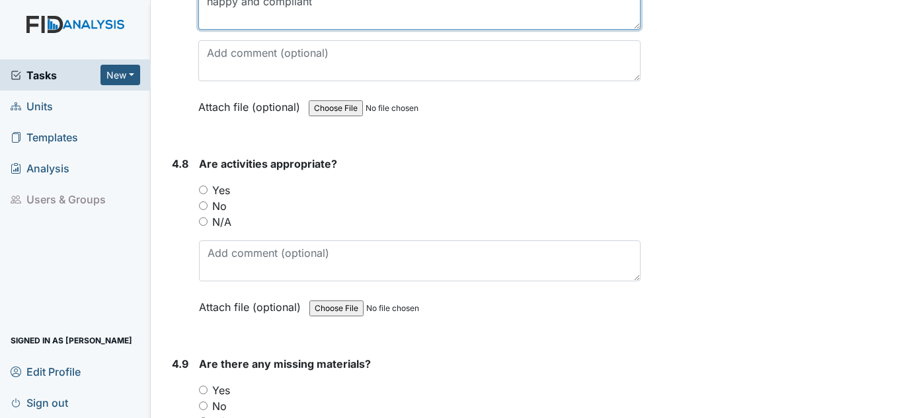
type textarea "happy and compliant"
click at [220, 186] on label "Yes" at bounding box center [221, 190] width 18 height 16
click at [208, 186] on input "Yes" at bounding box center [203, 190] width 9 height 9
radio input "true"
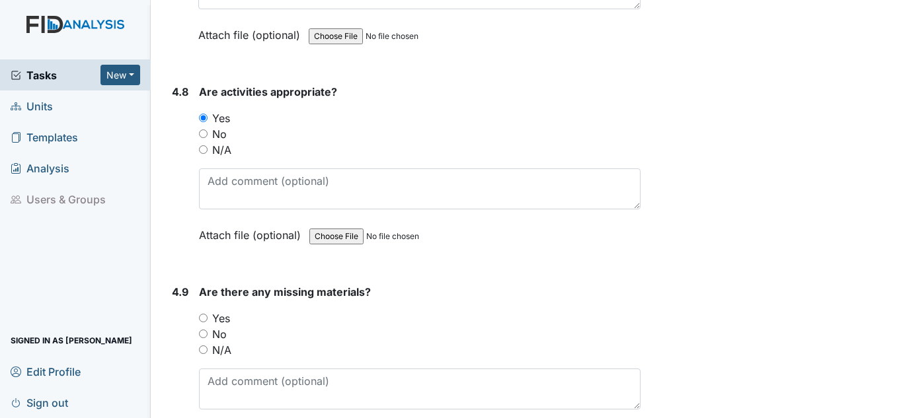
scroll to position [7336, 0]
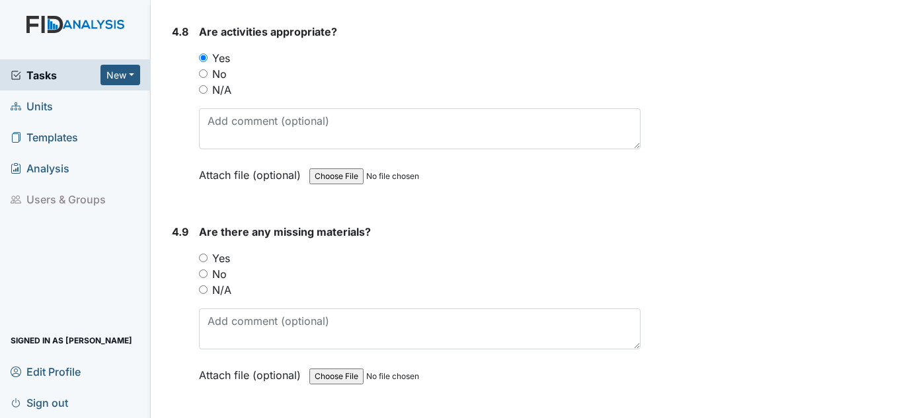
click at [219, 270] on label "No" at bounding box center [219, 274] width 15 height 16
click at [208, 270] on input "No" at bounding box center [203, 274] width 9 height 9
radio input "true"
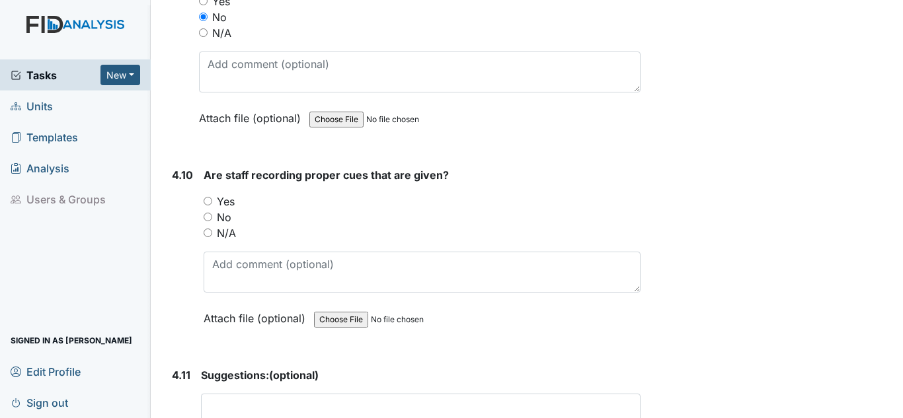
scroll to position [7601, 0]
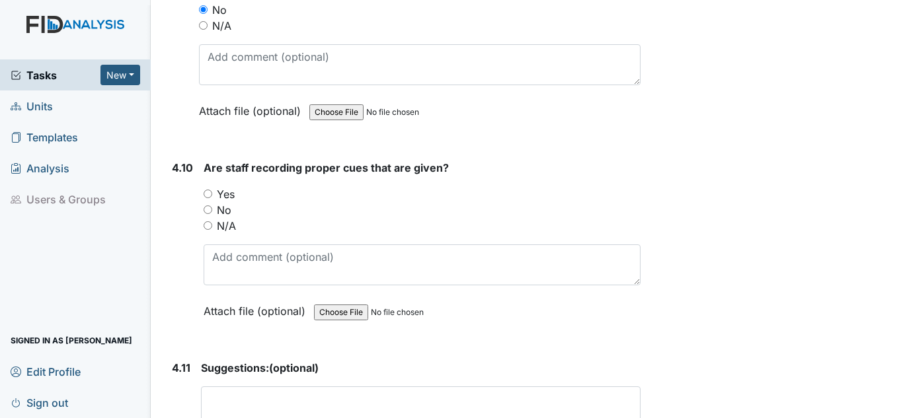
click at [232, 198] on label "Yes" at bounding box center [226, 194] width 18 height 16
click at [212, 198] on input "Yes" at bounding box center [208, 194] width 9 height 9
radio input "true"
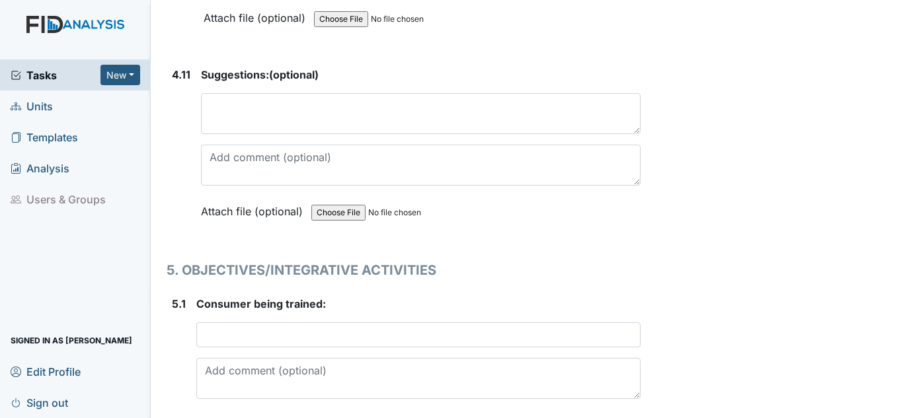
scroll to position [7997, 0]
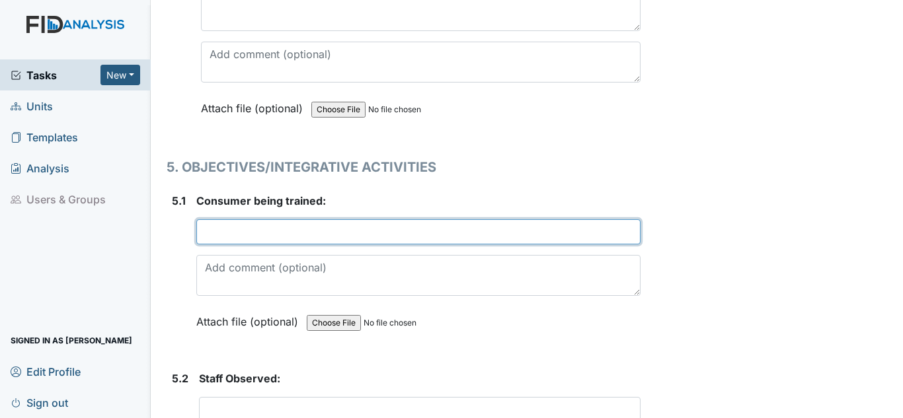
click at [245, 231] on input "text" at bounding box center [418, 231] width 444 height 25
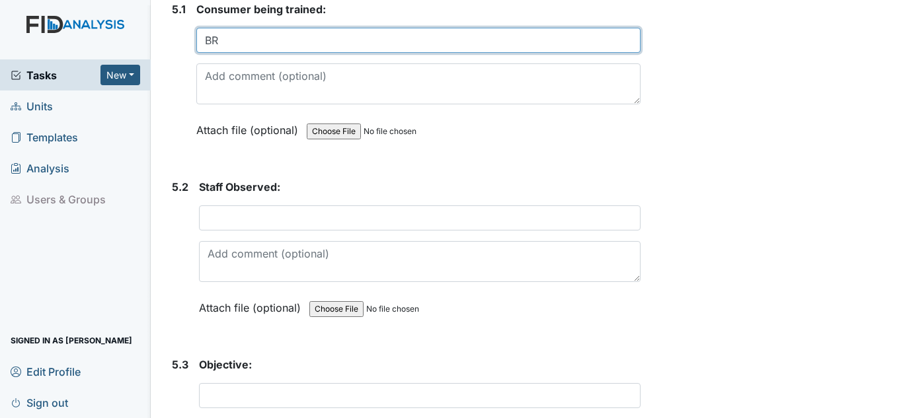
scroll to position [8195, 0]
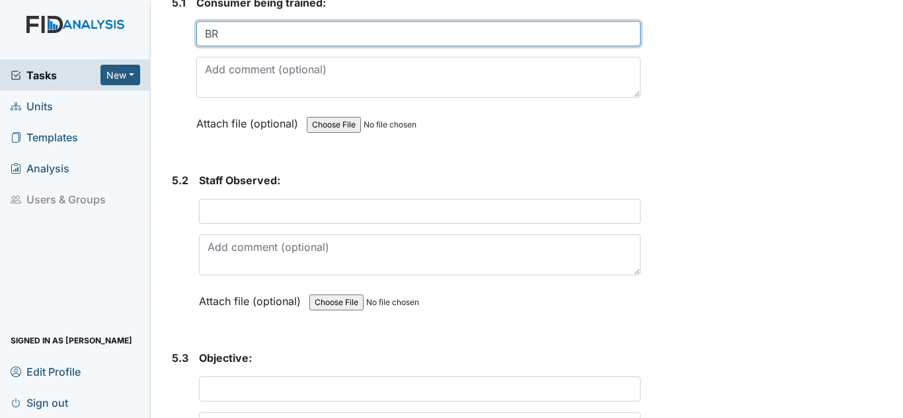
type input "BR"
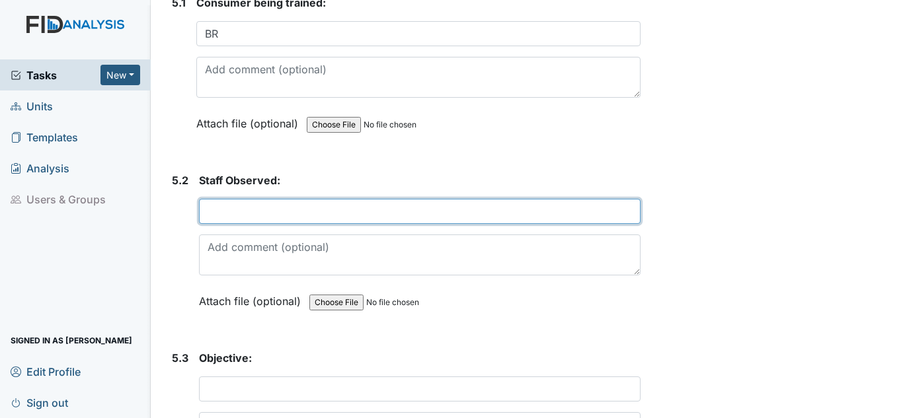
click at [252, 215] on input "text" at bounding box center [419, 211] width 441 height 25
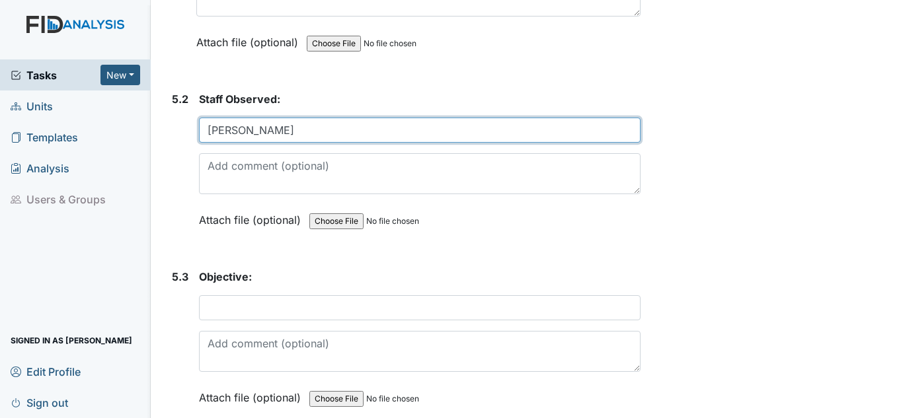
scroll to position [8394, 0]
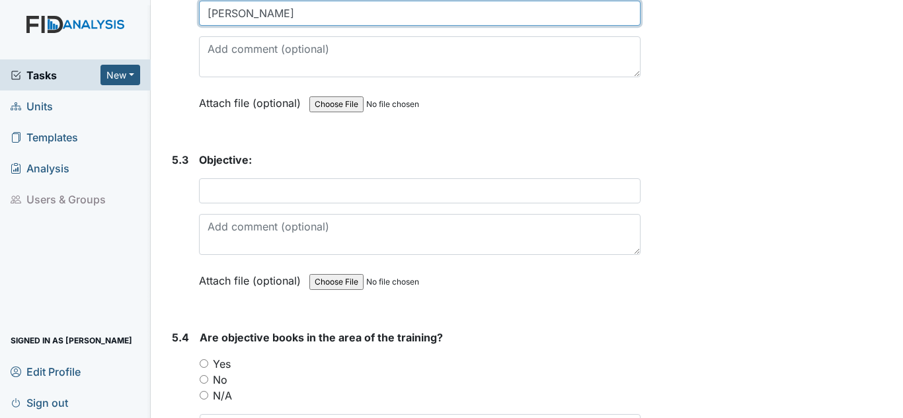
type input "[PERSON_NAME]"
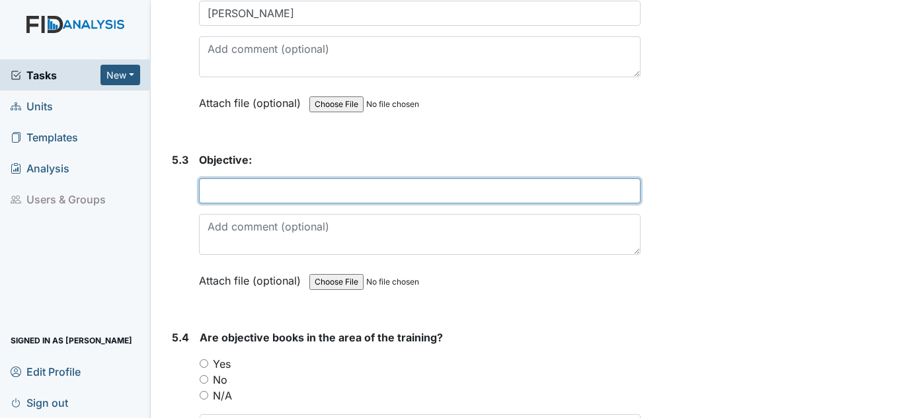
click at [278, 190] on input "text" at bounding box center [419, 190] width 441 height 25
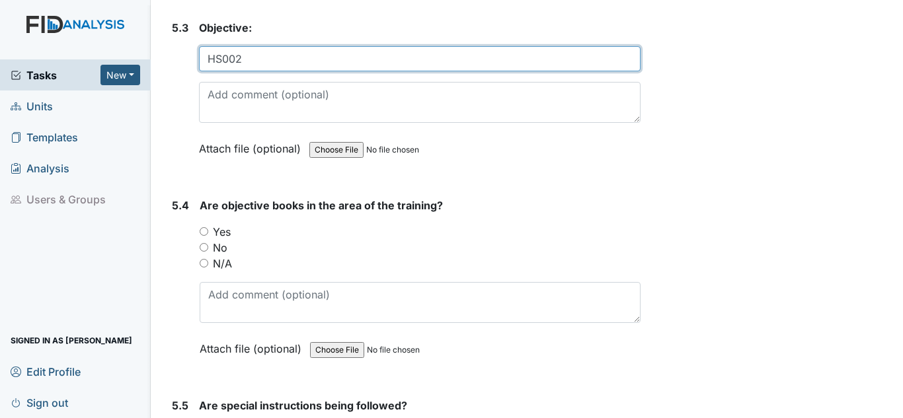
type input "HS002"
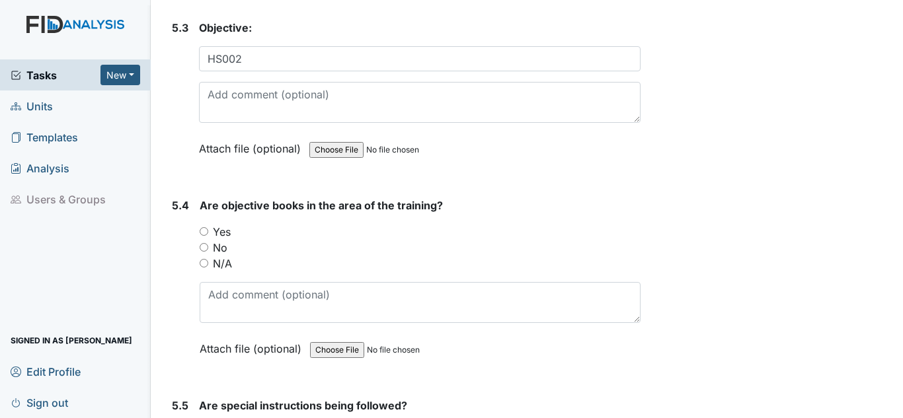
click at [220, 231] on label "Yes" at bounding box center [222, 232] width 18 height 16
click at [208, 231] on input "Yes" at bounding box center [204, 231] width 9 height 9
radio input "true"
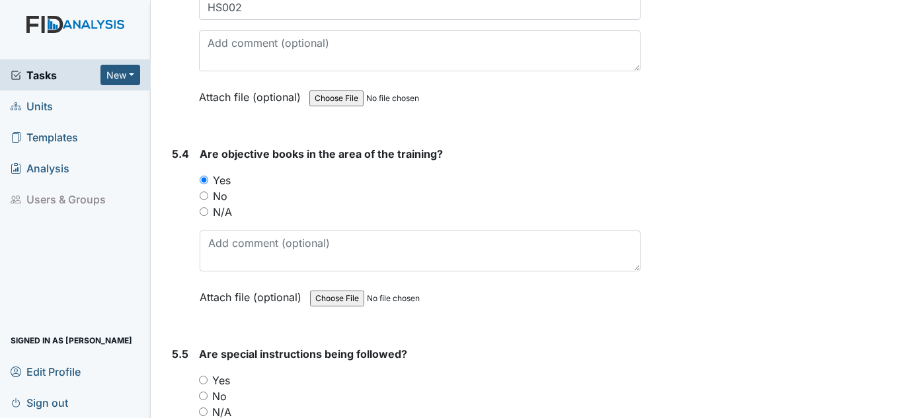
scroll to position [8658, 0]
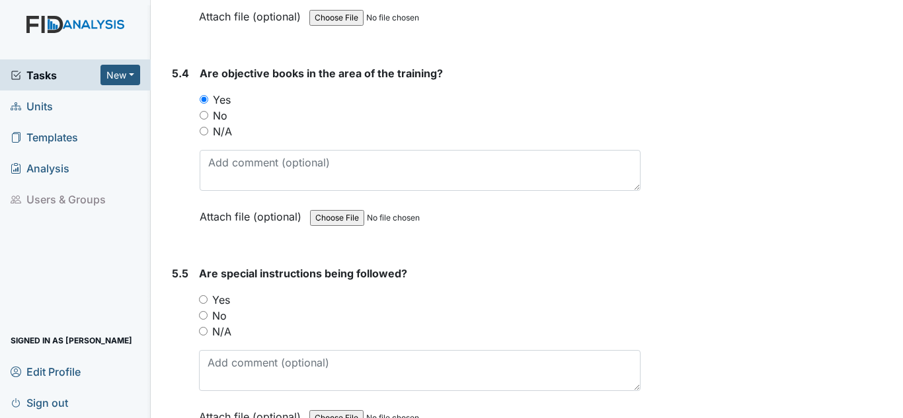
click at [228, 303] on label "Yes" at bounding box center [221, 300] width 18 height 16
click at [208, 303] on input "Yes" at bounding box center [203, 299] width 9 height 9
radio input "true"
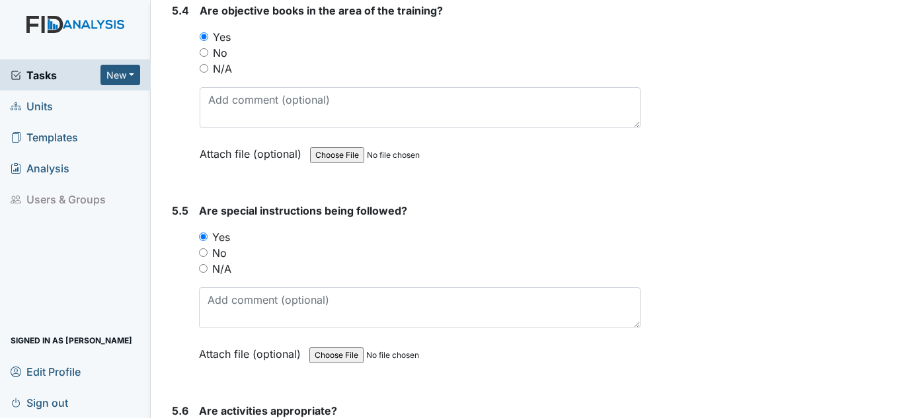
scroll to position [8856, 0]
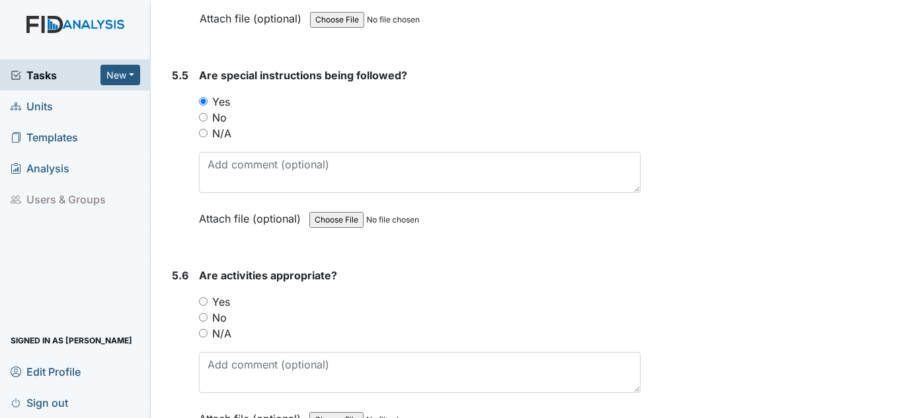
click at [221, 304] on label "Yes" at bounding box center [221, 302] width 18 height 16
click at [208, 304] on input "Yes" at bounding box center [203, 301] width 9 height 9
radio input "true"
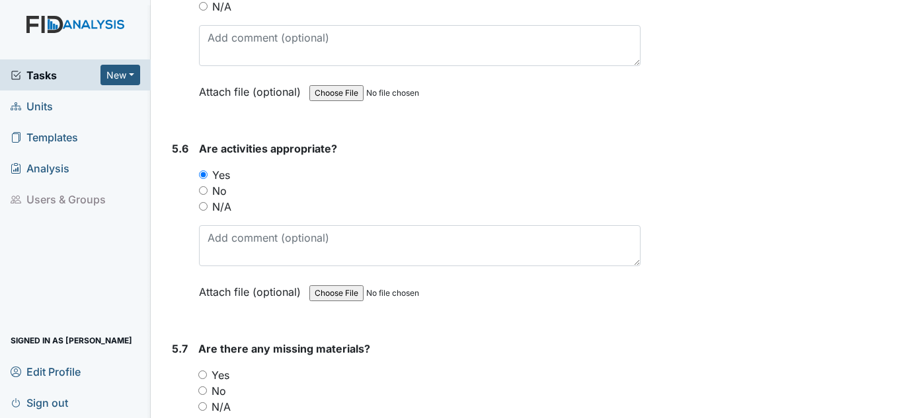
scroll to position [9055, 0]
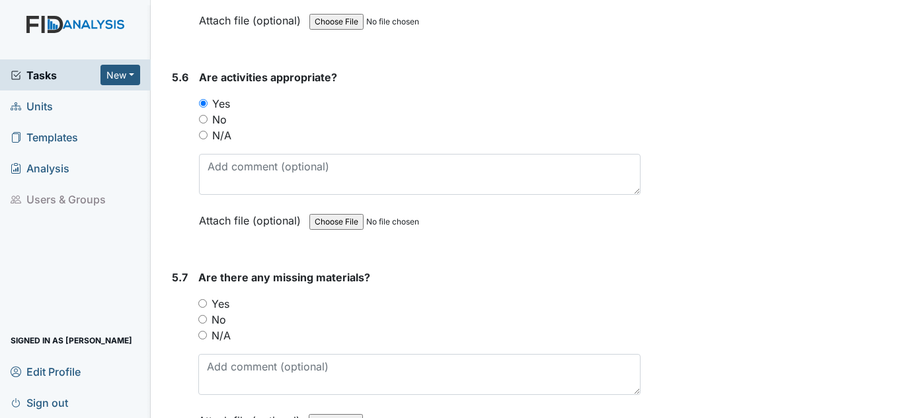
click at [223, 319] on label "No" at bounding box center [218, 320] width 15 height 16
click at [207, 319] on input "No" at bounding box center [202, 319] width 9 height 9
radio input "true"
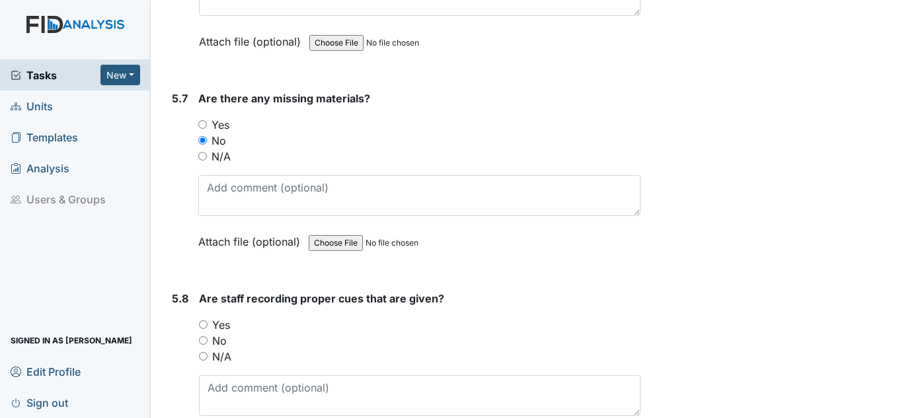
scroll to position [9253, 0]
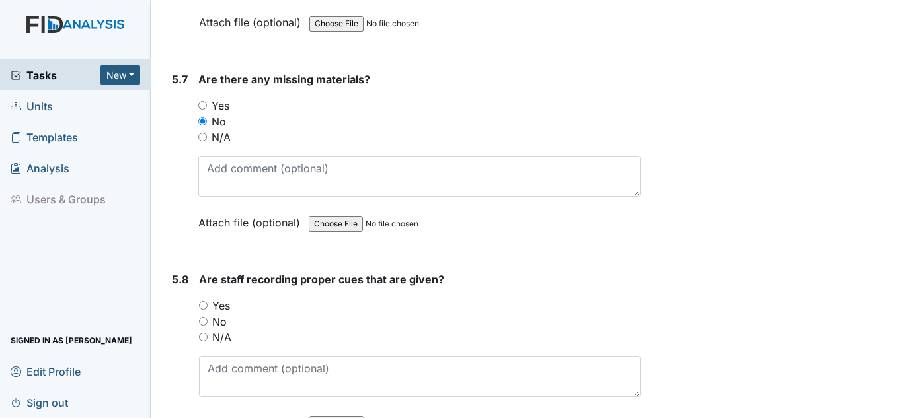
click at [224, 303] on label "Yes" at bounding box center [221, 306] width 18 height 16
click at [208, 303] on input "Yes" at bounding box center [203, 305] width 9 height 9
radio input "true"
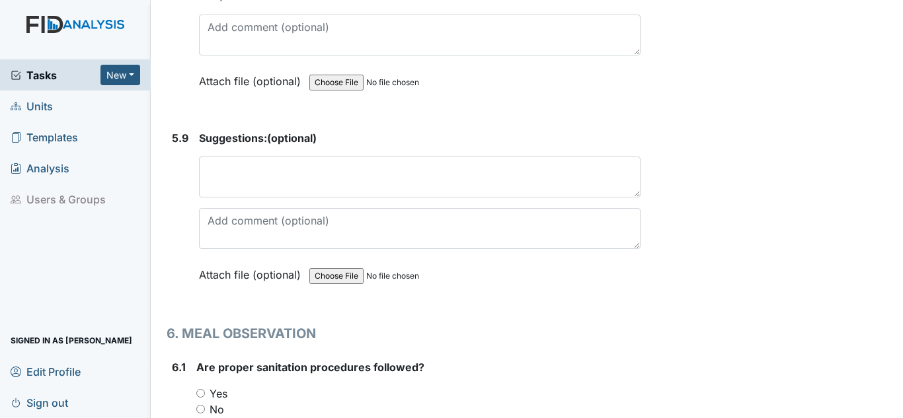
scroll to position [9716, 0]
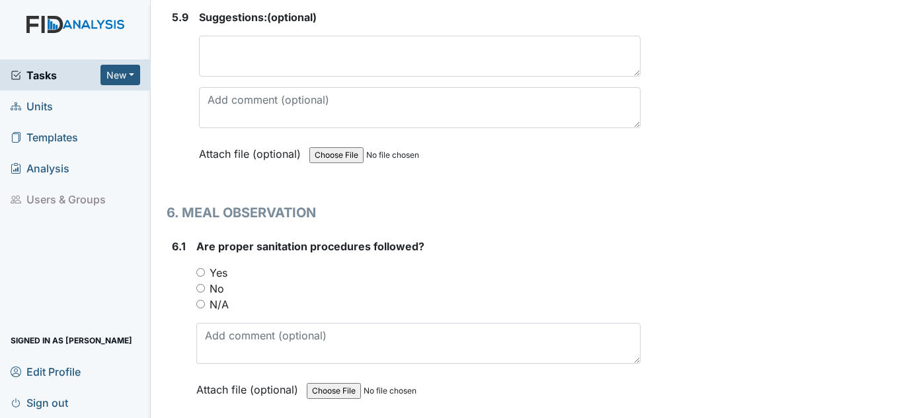
click at [217, 274] on label "Yes" at bounding box center [219, 273] width 18 height 16
click at [205, 274] on input "Yes" at bounding box center [200, 272] width 9 height 9
radio input "true"
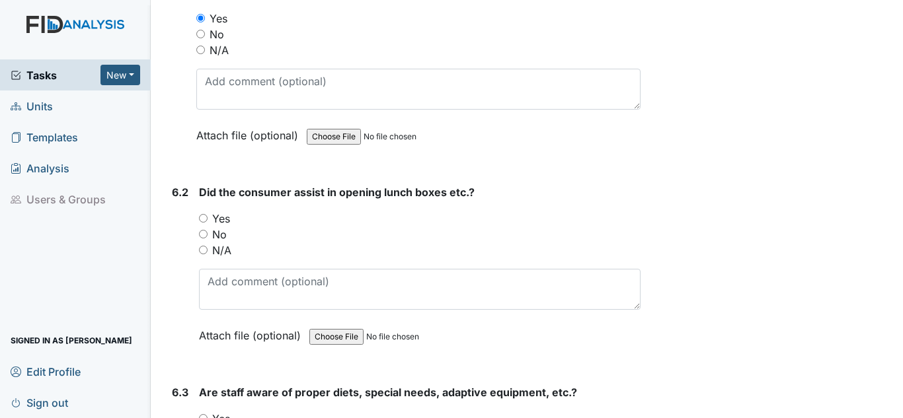
scroll to position [9980, 0]
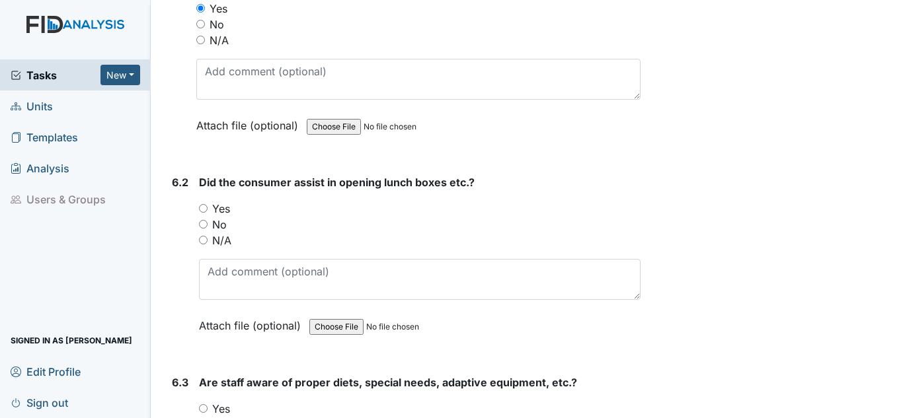
click at [226, 204] on label "Yes" at bounding box center [221, 209] width 18 height 16
click at [208, 204] on input "Yes" at bounding box center [203, 208] width 9 height 9
radio input "true"
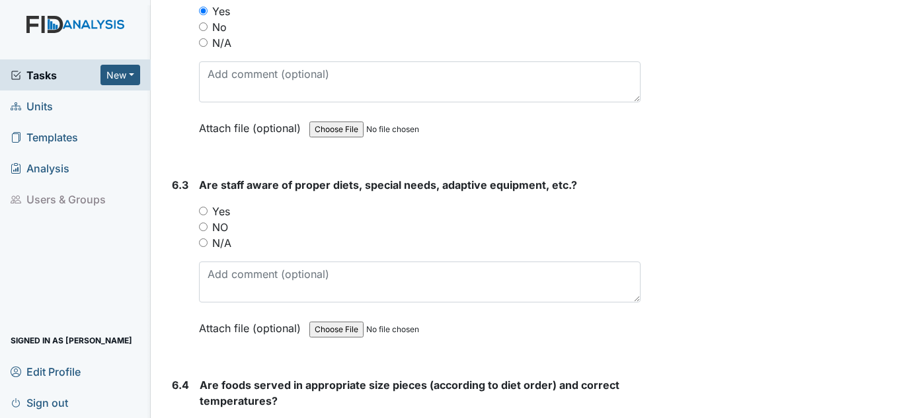
scroll to position [10178, 0]
click at [223, 212] on label "Yes" at bounding box center [221, 211] width 18 height 16
click at [208, 212] on input "Yes" at bounding box center [203, 210] width 9 height 9
radio input "true"
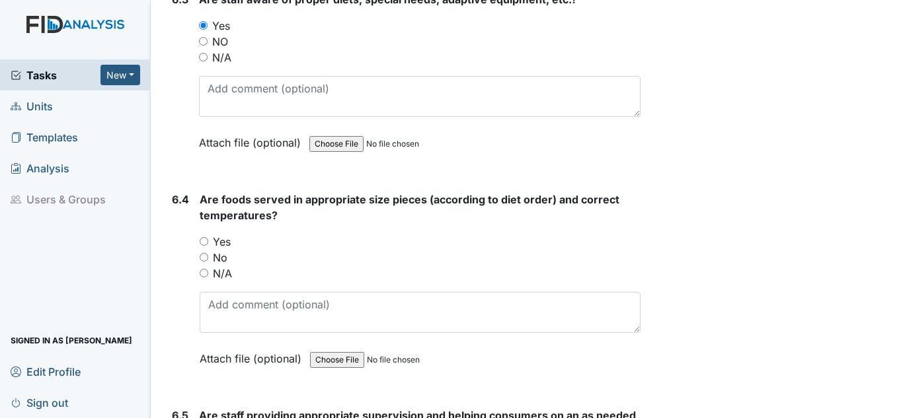
scroll to position [10376, 0]
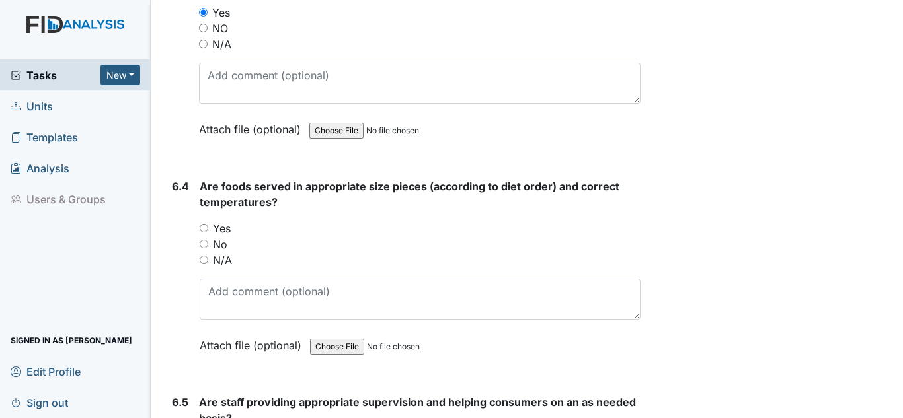
click at [220, 231] on label "Yes" at bounding box center [222, 229] width 18 height 16
click at [208, 231] on input "Yes" at bounding box center [204, 228] width 9 height 9
radio input "true"
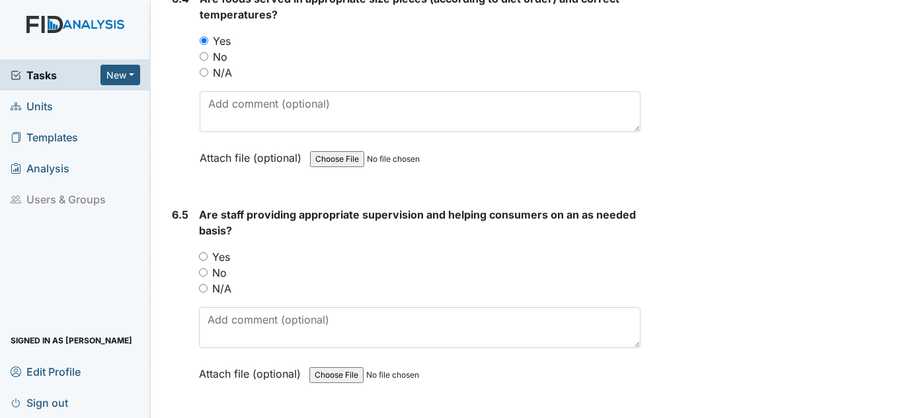
scroll to position [10641, 0]
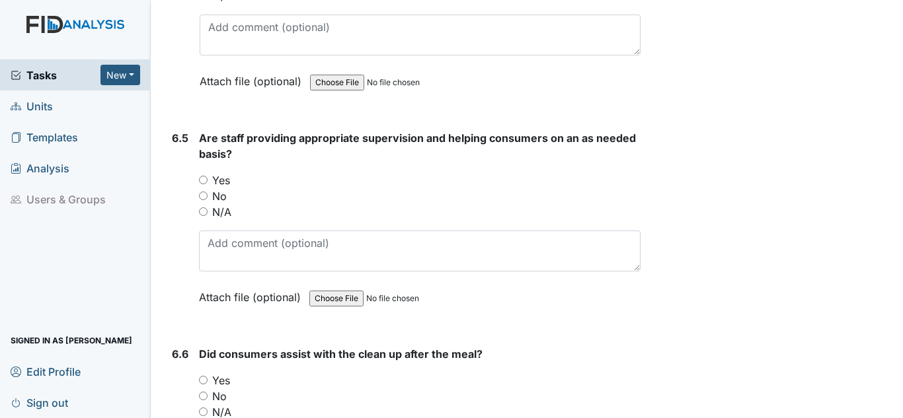
click at [224, 178] on label "Yes" at bounding box center [221, 180] width 18 height 16
click at [208, 178] on input "Yes" at bounding box center [203, 180] width 9 height 9
radio input "true"
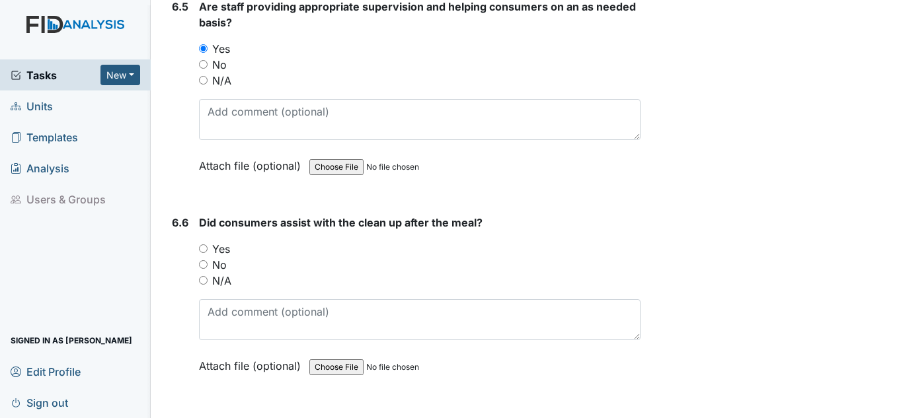
scroll to position [10773, 0]
click at [221, 254] on label "Yes" at bounding box center [221, 249] width 18 height 16
click at [208, 252] on input "Yes" at bounding box center [203, 248] width 9 height 9
radio input "true"
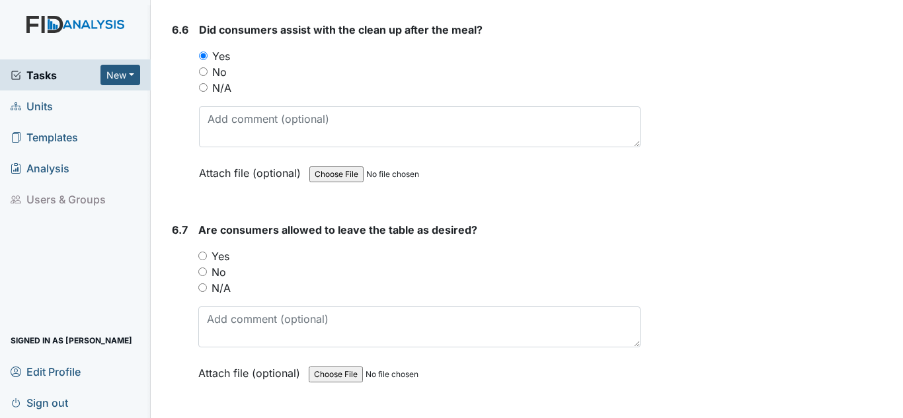
scroll to position [10971, 0]
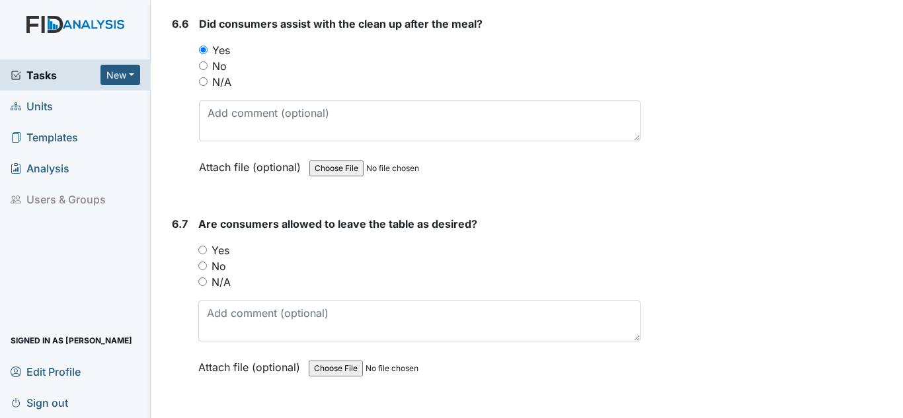
click at [215, 256] on label "Yes" at bounding box center [220, 251] width 18 height 16
click at [207, 254] on input "Yes" at bounding box center [202, 250] width 9 height 9
radio input "true"
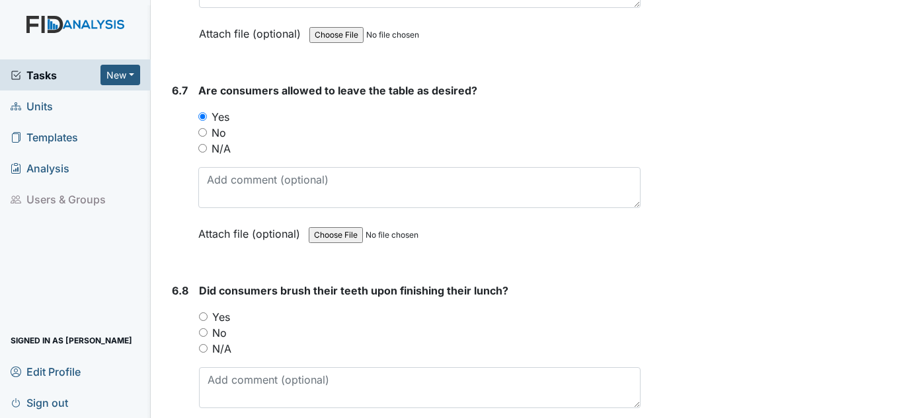
scroll to position [11170, 0]
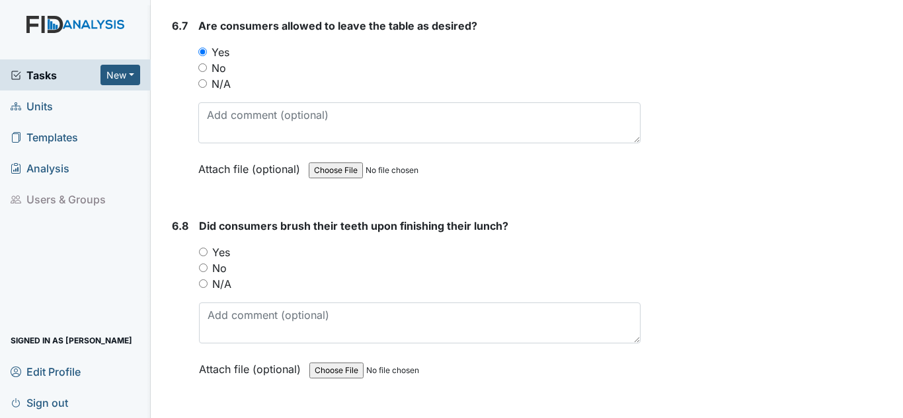
click at [218, 253] on label "Yes" at bounding box center [221, 253] width 18 height 16
click at [208, 253] on input "Yes" at bounding box center [203, 252] width 9 height 9
radio input "true"
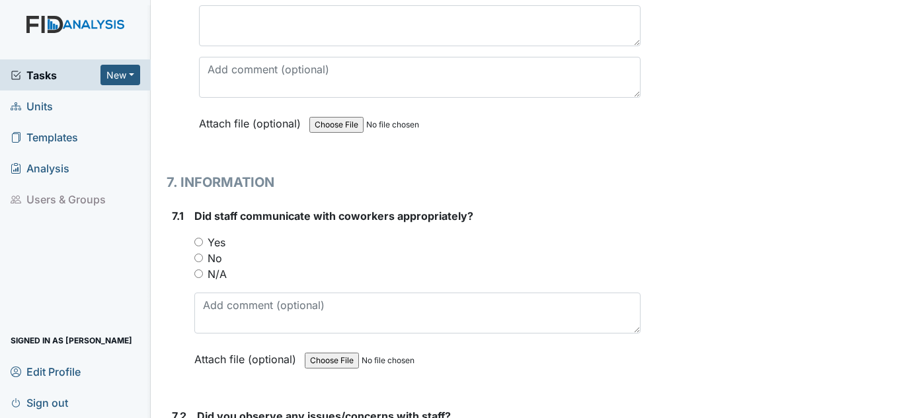
scroll to position [11632, 0]
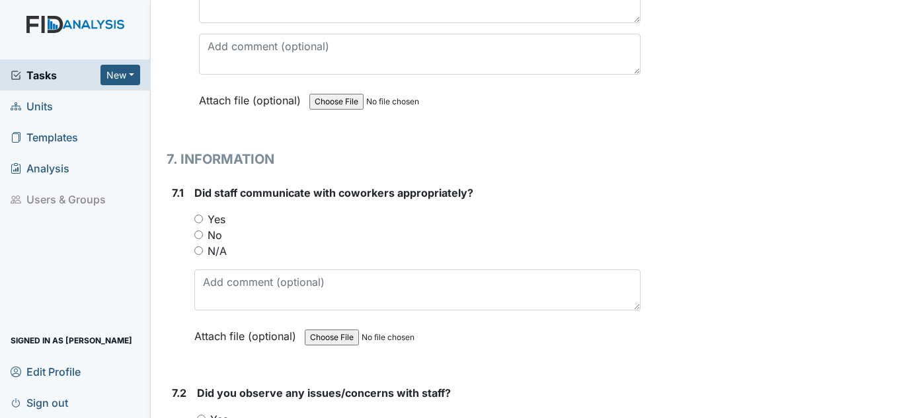
click at [215, 221] on label "Yes" at bounding box center [217, 219] width 18 height 16
click at [203, 221] on input "Yes" at bounding box center [198, 219] width 9 height 9
radio input "true"
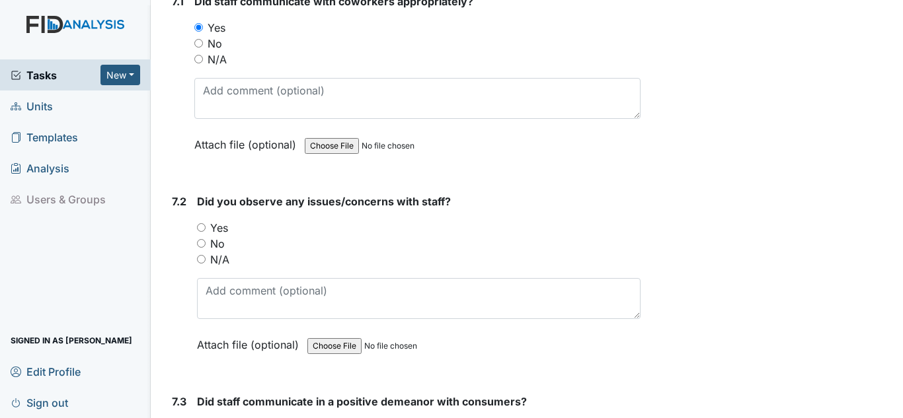
scroll to position [11830, 0]
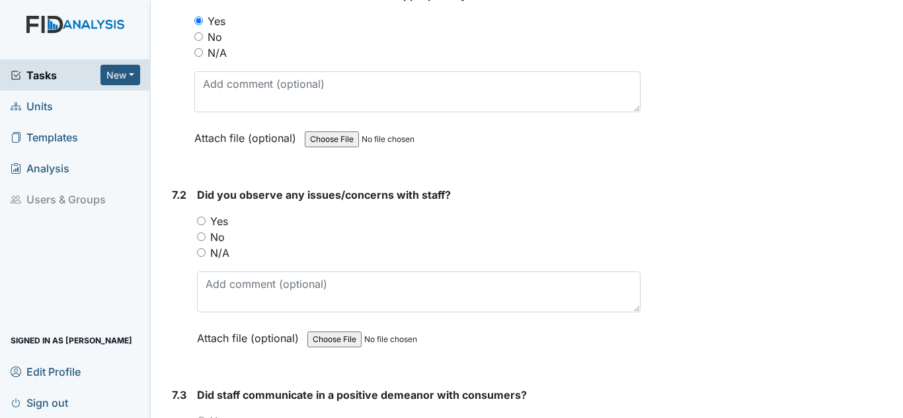
click at [219, 241] on label "No" at bounding box center [217, 237] width 15 height 16
click at [206, 241] on input "No" at bounding box center [201, 237] width 9 height 9
radio input "true"
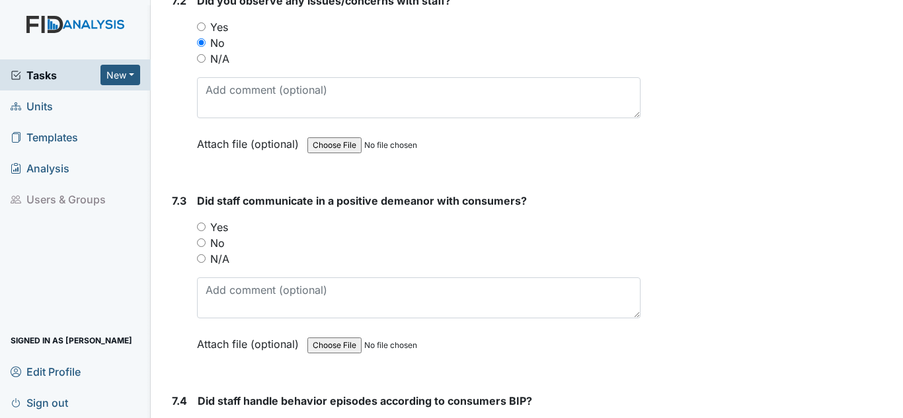
scroll to position [12029, 0]
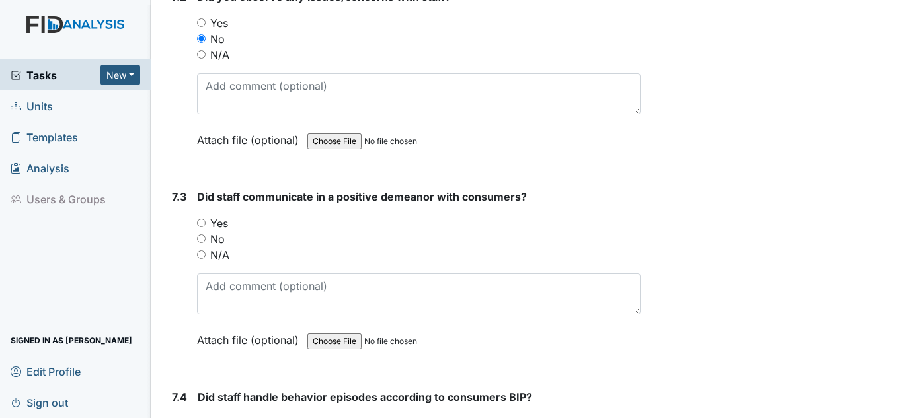
click at [215, 223] on label "Yes" at bounding box center [219, 223] width 18 height 16
click at [206, 223] on input "Yes" at bounding box center [201, 223] width 9 height 9
radio input "true"
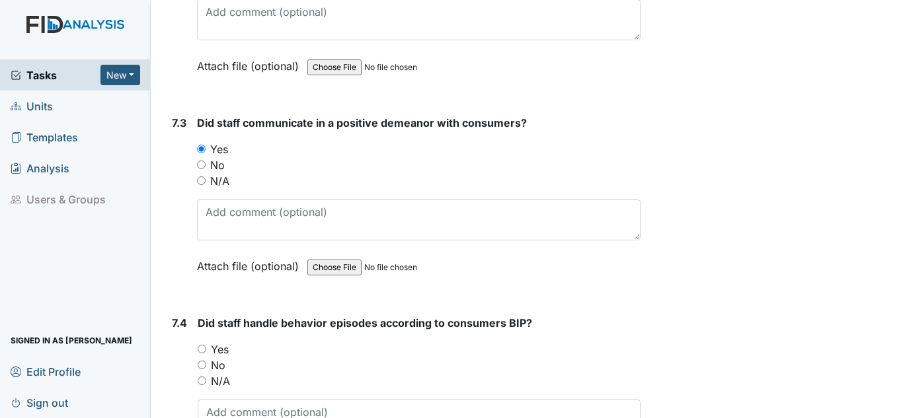
scroll to position [12227, 0]
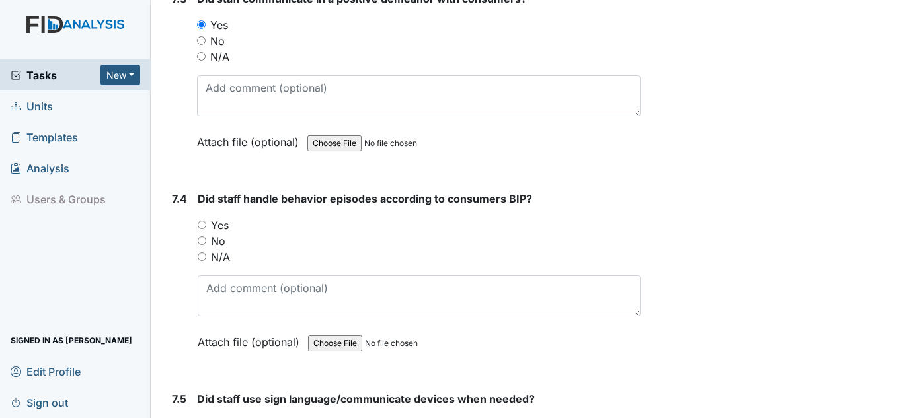
click at [220, 224] on label "Yes" at bounding box center [220, 225] width 18 height 16
click at [206, 224] on input "Yes" at bounding box center [202, 225] width 9 height 9
radio input "true"
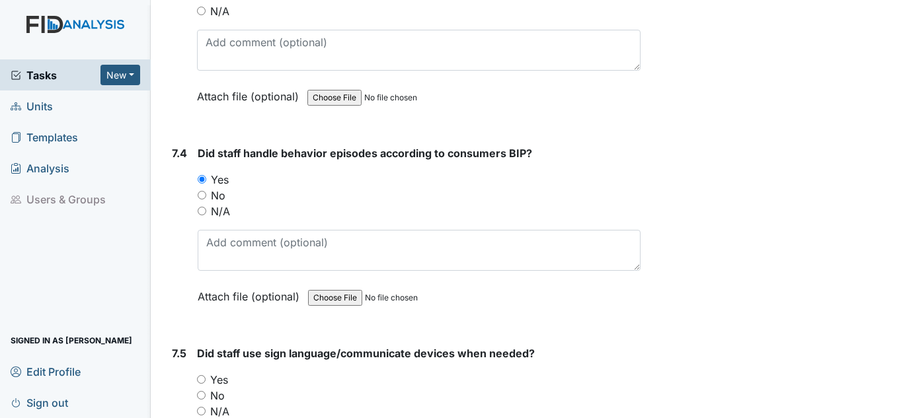
scroll to position [12425, 0]
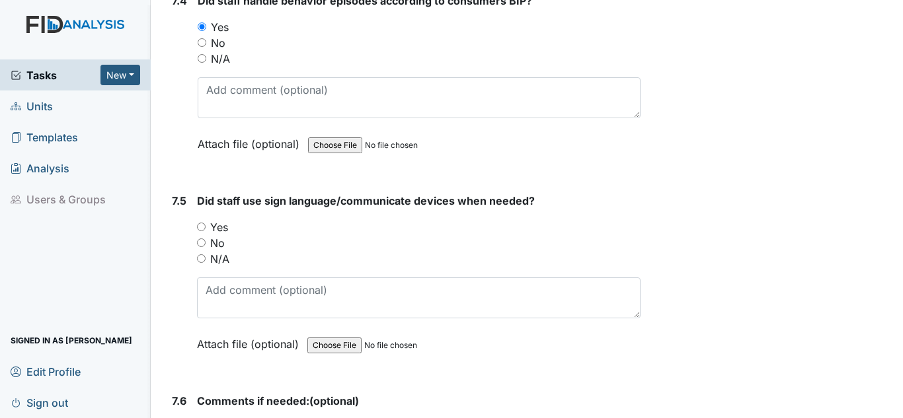
click at [229, 224] on div "Yes" at bounding box center [418, 227] width 443 height 16
click at [225, 230] on label "Yes" at bounding box center [219, 227] width 18 height 16
click at [206, 230] on input "Yes" at bounding box center [201, 227] width 9 height 9
radio input "true"
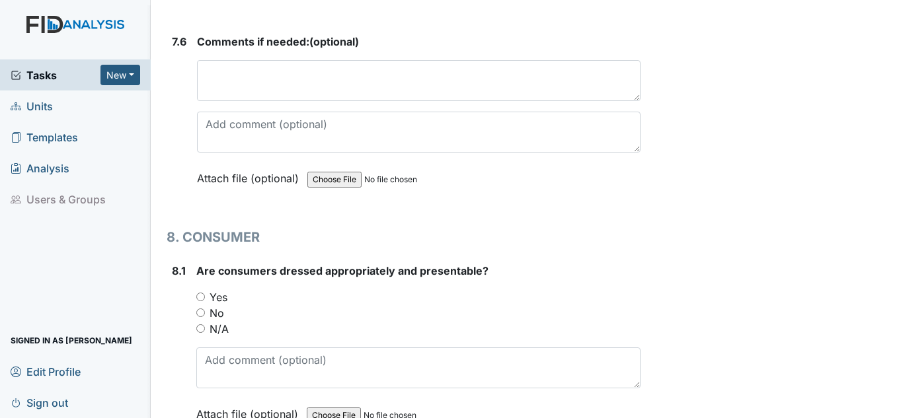
scroll to position [12822, 0]
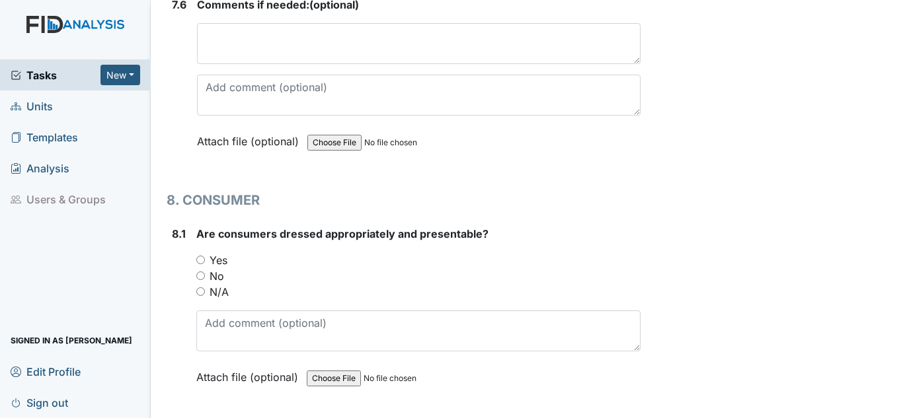
click at [216, 262] on label "Yes" at bounding box center [219, 260] width 18 height 16
click at [205, 262] on input "Yes" at bounding box center [200, 260] width 9 height 9
radio input "true"
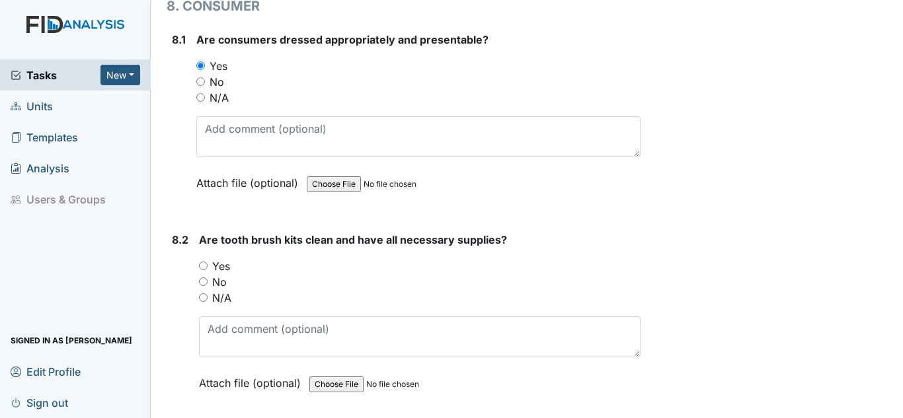
scroll to position [13020, 0]
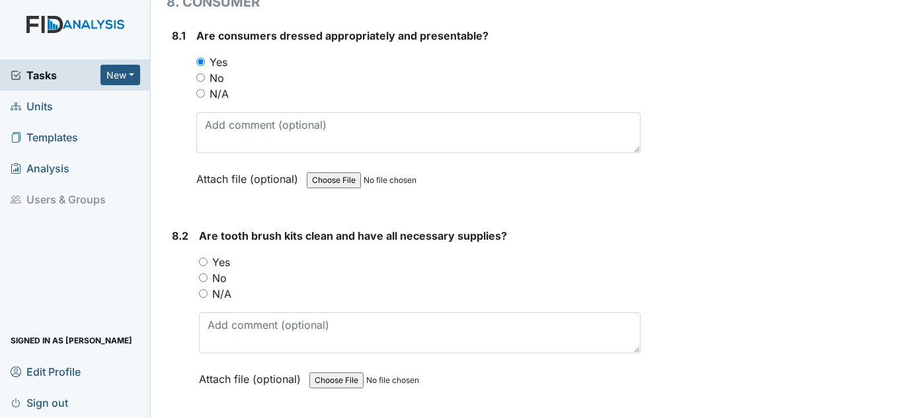
click at [221, 263] on label "Yes" at bounding box center [221, 262] width 18 height 16
click at [208, 263] on input "Yes" at bounding box center [203, 262] width 9 height 9
radio input "true"
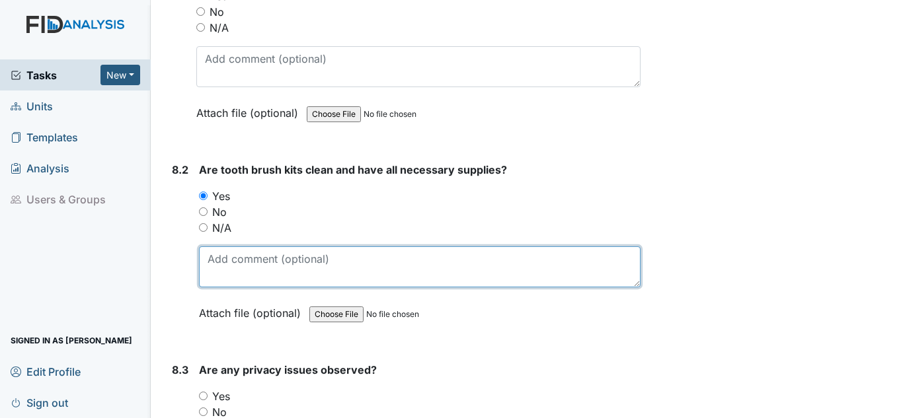
click at [237, 264] on textarea at bounding box center [419, 267] width 441 height 41
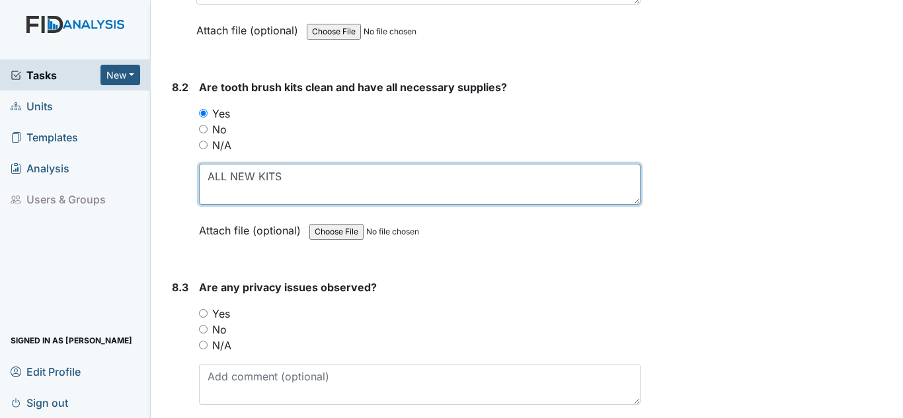
scroll to position [13284, 0]
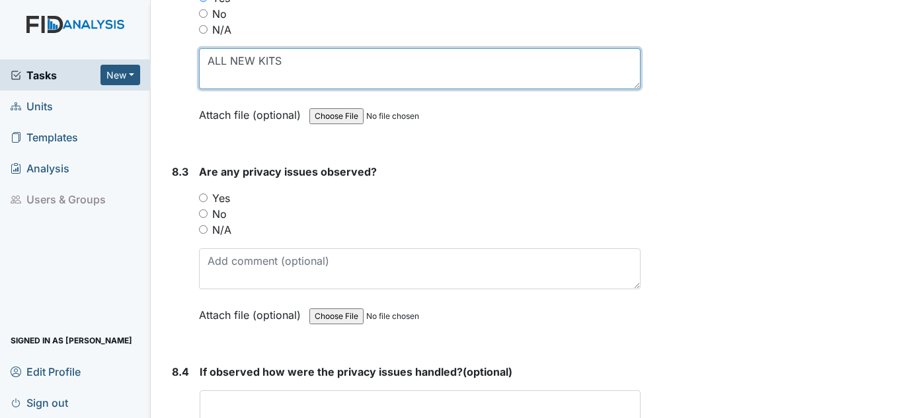
type textarea "ALL NEW KITS"
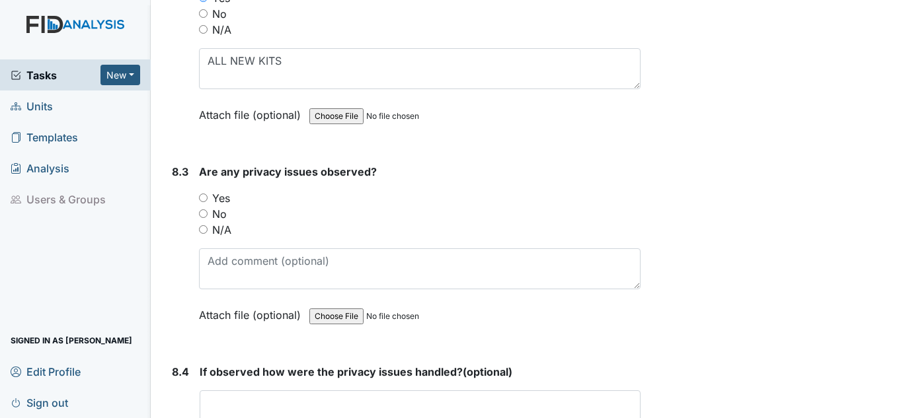
click at [220, 214] on label "No" at bounding box center [219, 214] width 15 height 16
click at [208, 214] on input "No" at bounding box center [203, 214] width 9 height 9
radio input "true"
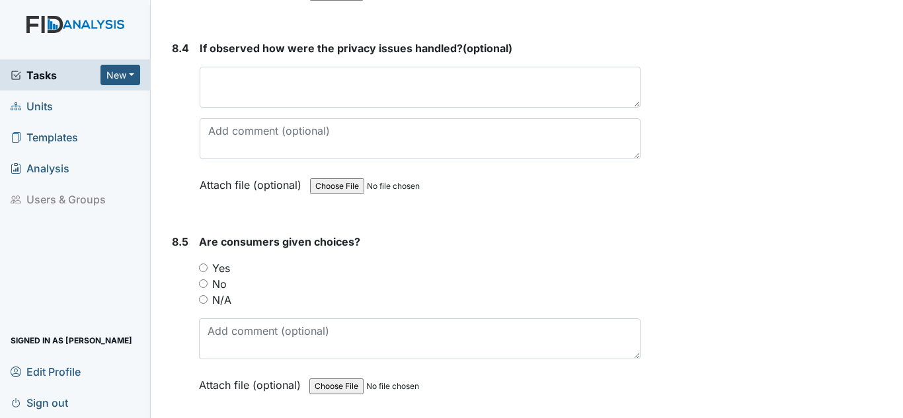
scroll to position [13615, 0]
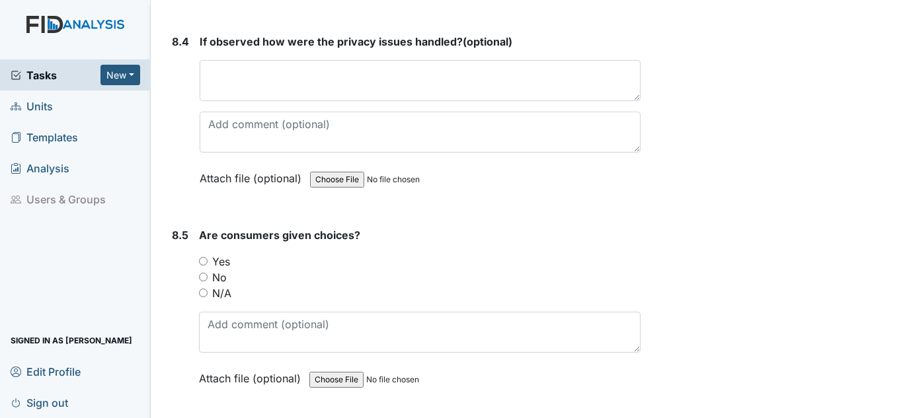
click at [225, 258] on label "Yes" at bounding box center [221, 262] width 18 height 16
click at [208, 258] on input "Yes" at bounding box center [203, 261] width 9 height 9
radio input "true"
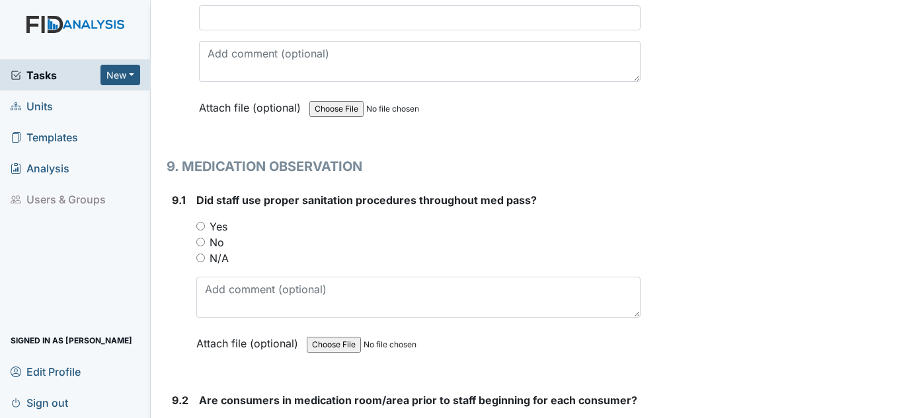
scroll to position [14078, 0]
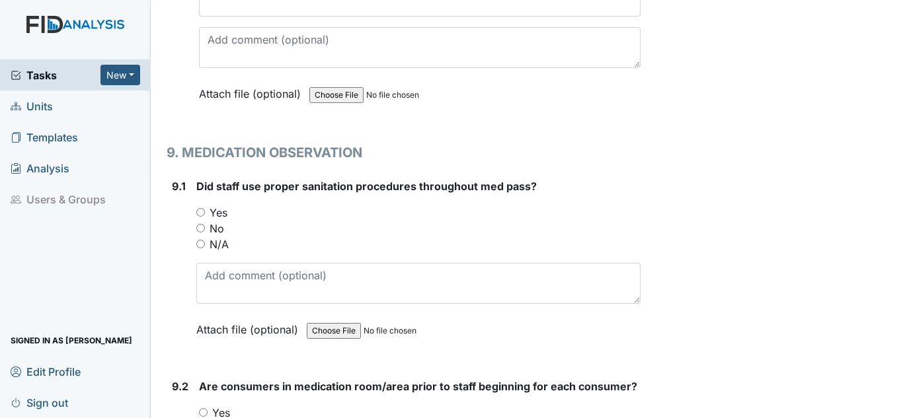
click at [221, 214] on label "Yes" at bounding box center [219, 213] width 18 height 16
click at [205, 214] on input "Yes" at bounding box center [200, 212] width 9 height 9
radio input "true"
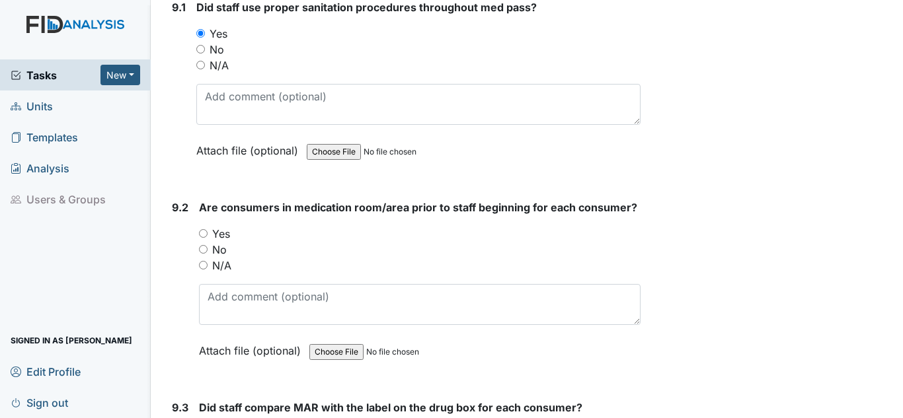
scroll to position [14276, 0]
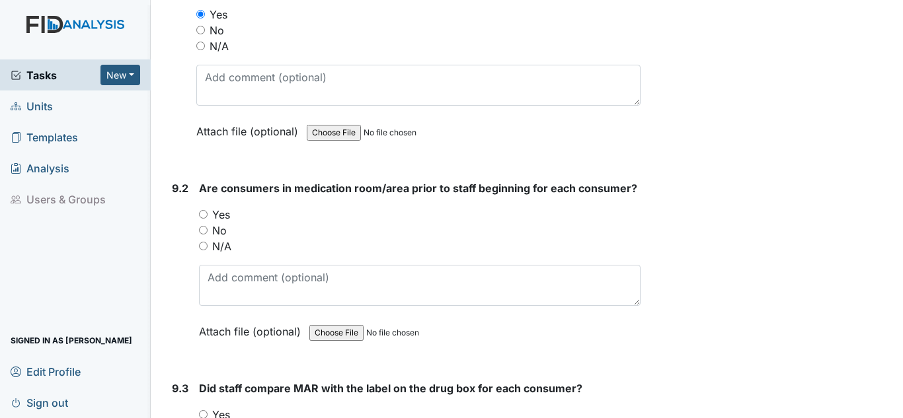
click at [223, 215] on label "Yes" at bounding box center [221, 215] width 18 height 16
click at [208, 215] on input "Yes" at bounding box center [203, 214] width 9 height 9
radio input "true"
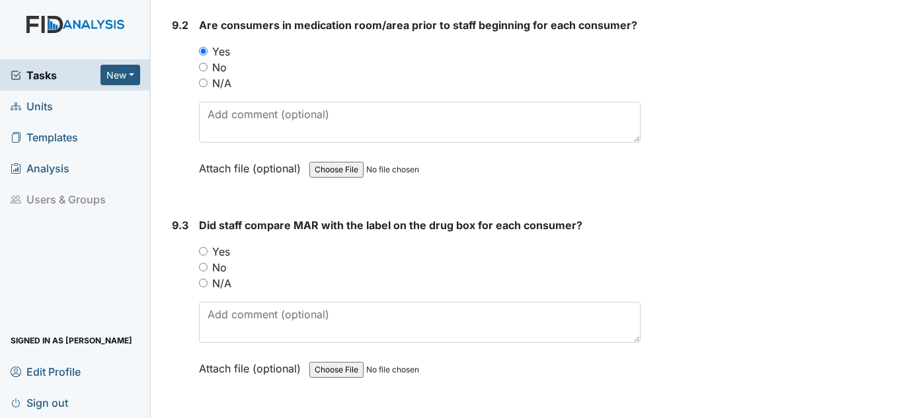
scroll to position [14474, 0]
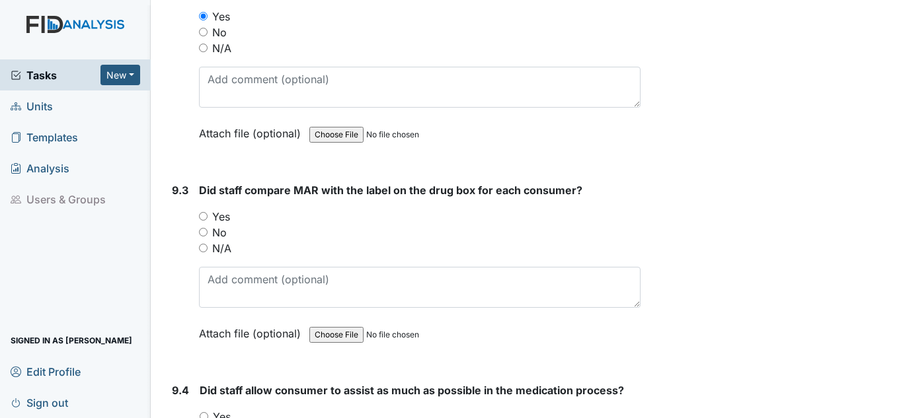
click at [223, 216] on label "Yes" at bounding box center [221, 217] width 18 height 16
click at [208, 216] on input "Yes" at bounding box center [203, 216] width 9 height 9
radio input "true"
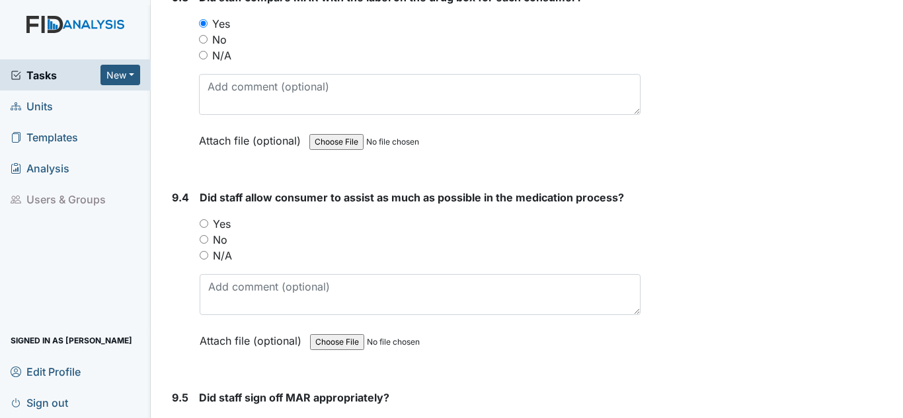
scroll to position [14672, 0]
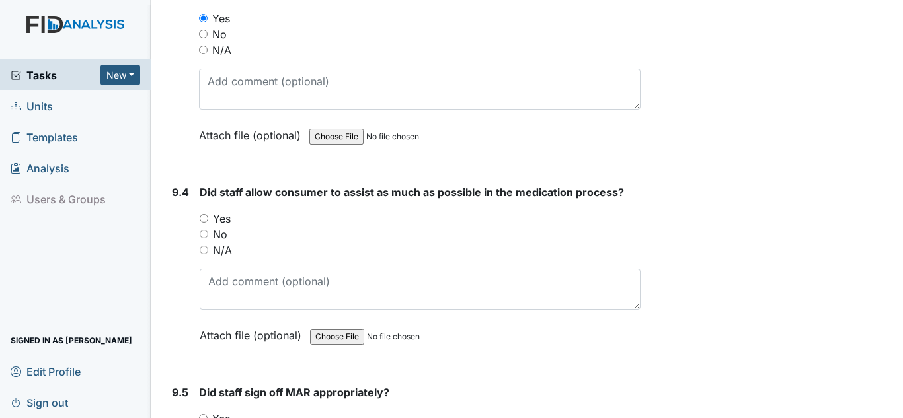
click at [224, 217] on label "Yes" at bounding box center [222, 219] width 18 height 16
click at [208, 217] on input "Yes" at bounding box center [204, 218] width 9 height 9
radio input "true"
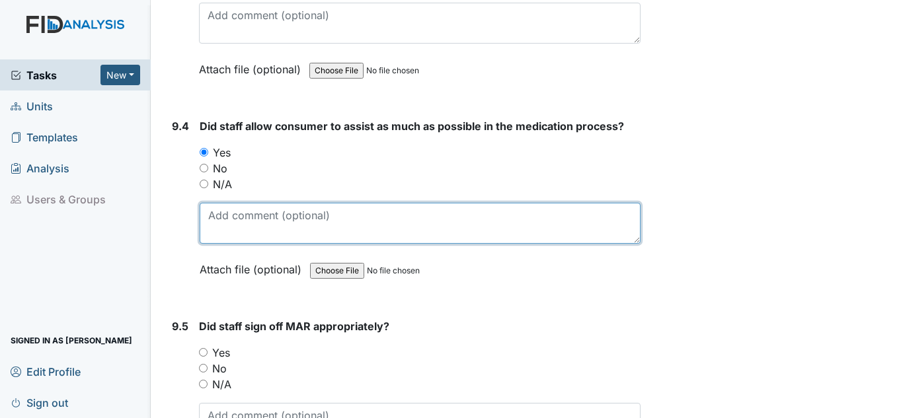
click at [226, 221] on textarea at bounding box center [420, 223] width 441 height 41
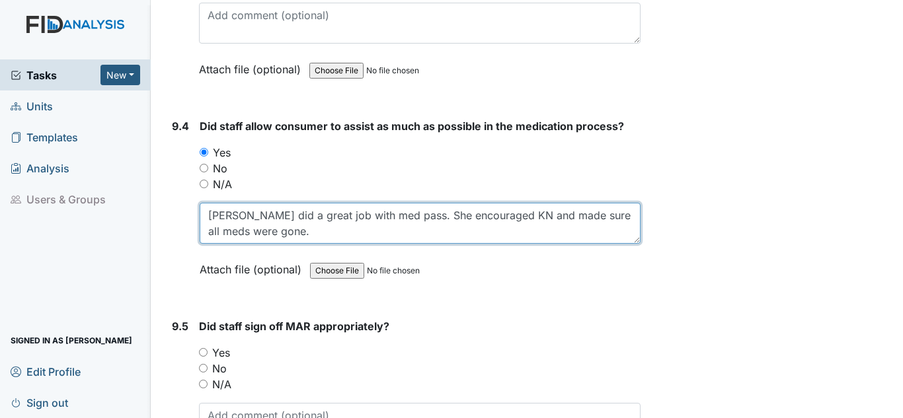
click at [516, 215] on textarea "S. Cherry did a great job with med pass. She encouraged KN and made sure all me…" at bounding box center [420, 223] width 441 height 41
click at [619, 220] on textarea "S. Cherry did a great job with med pass. She encouraged KN used sign language h…" at bounding box center [420, 223] width 441 height 41
click at [289, 231] on textarea "S. Cherry did a great job with med pass. She encouraged KN used sign language h…" at bounding box center [420, 223] width 441 height 41
click at [211, 231] on textarea "S. Cherry did a great job with med pass. She encouraged KN used sign language h…" at bounding box center [420, 223] width 441 height 41
click at [304, 234] on textarea "S. Cherry did a great job with med pass. She encouraged KN used sign language d…" at bounding box center [420, 223] width 441 height 41
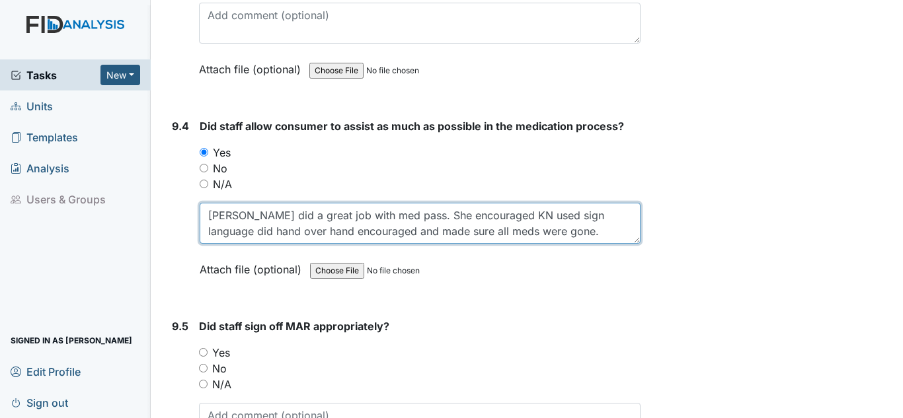
click at [514, 216] on textarea "S. Cherry did a great job with med pass. She encouraged KN used sign language d…" at bounding box center [420, 223] width 441 height 41
click at [437, 231] on textarea "S. Cherry did a great job with med pass. She encouraged KN with hand over hand …" at bounding box center [420, 223] width 441 height 41
click at [617, 217] on textarea "S. Cherry did a great job with med pass. She encouraged KN with hand over hand …" at bounding box center [420, 223] width 441 height 41
click at [307, 233] on textarea "S. Cherry did a great job with med pass. She encouraged KN with hand over hand,…" at bounding box center [420, 223] width 441 height 41
click at [371, 235] on textarea "S. Cherry did a great job with med pass. She encouraged KN with hand over hand,…" at bounding box center [420, 223] width 441 height 41
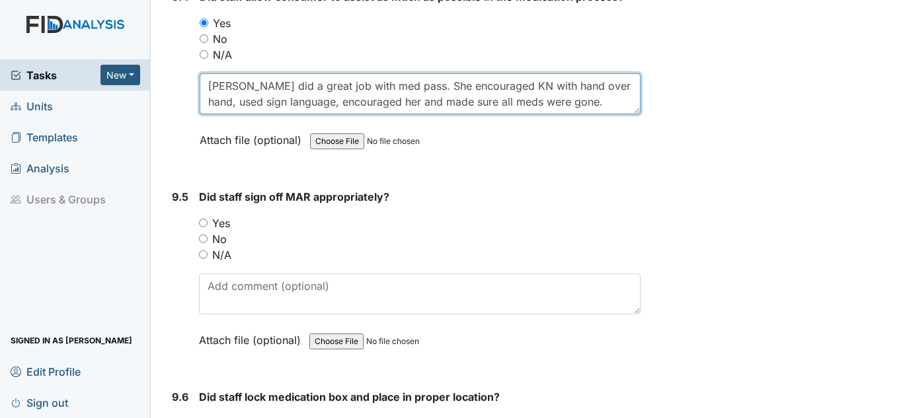
scroll to position [14871, 0]
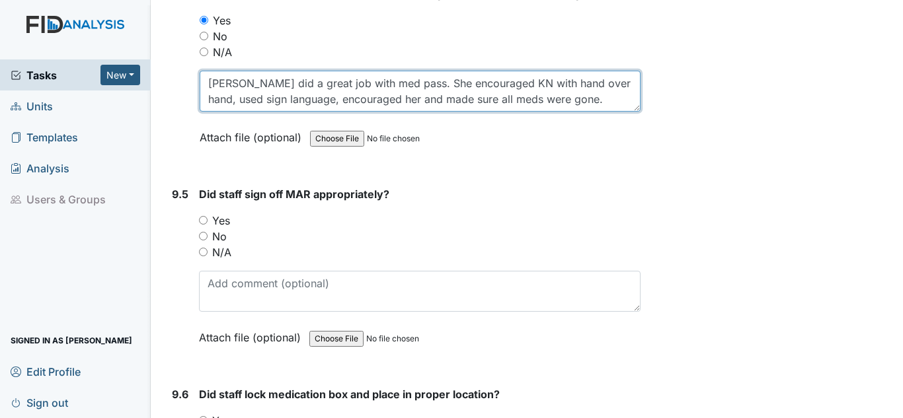
type textarea "[PERSON_NAME] did a great job with med pass. She encouraged KN with hand over h…"
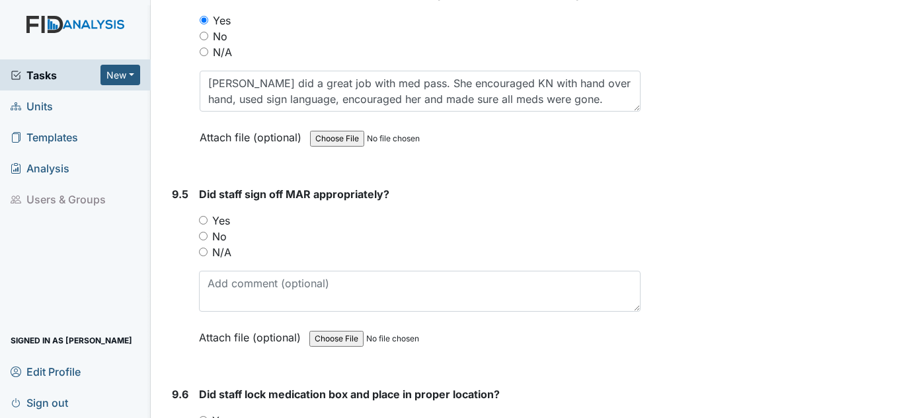
click at [220, 217] on label "Yes" at bounding box center [221, 221] width 18 height 16
click at [208, 217] on input "Yes" at bounding box center [203, 220] width 9 height 9
radio input "true"
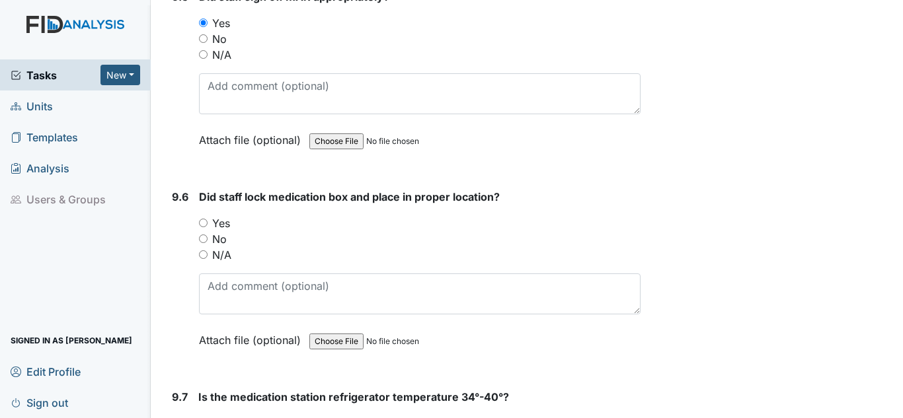
scroll to position [15069, 0]
click at [224, 225] on label "Yes" at bounding box center [221, 223] width 18 height 16
click at [208, 225] on input "Yes" at bounding box center [203, 222] width 9 height 9
radio input "true"
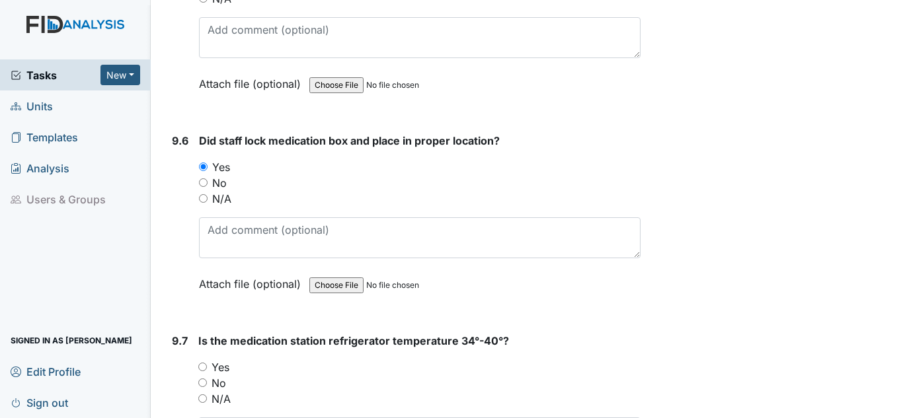
scroll to position [15267, 0]
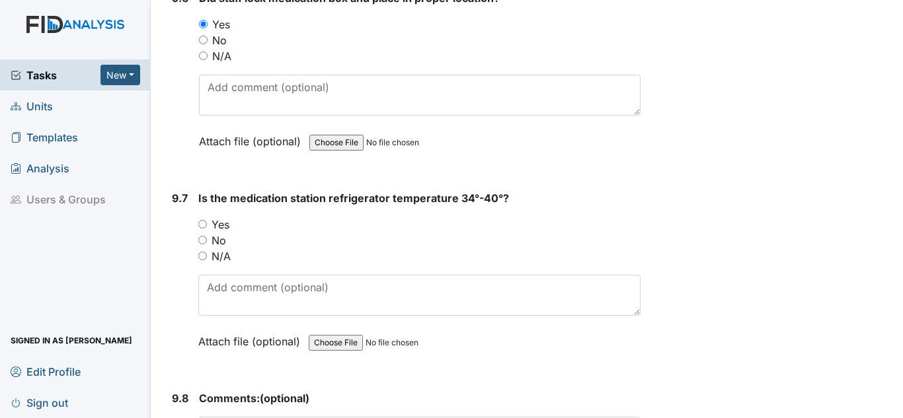
click at [221, 226] on label "Yes" at bounding box center [220, 225] width 18 height 16
click at [207, 226] on input "Yes" at bounding box center [202, 224] width 9 height 9
radio input "true"
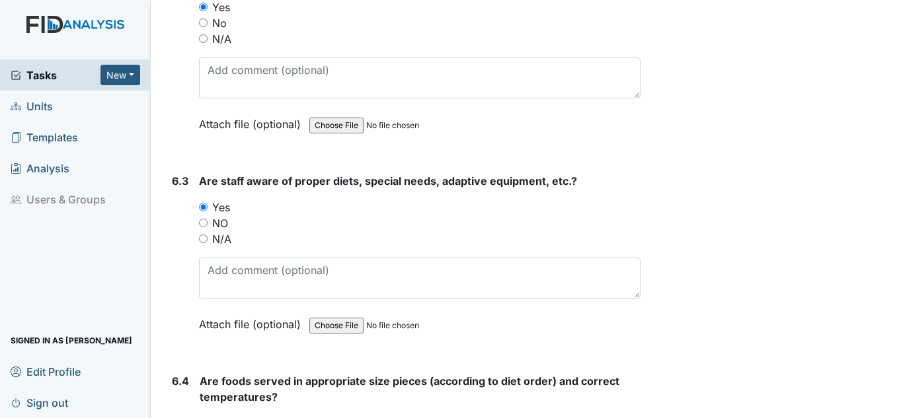
scroll to position [10115, 0]
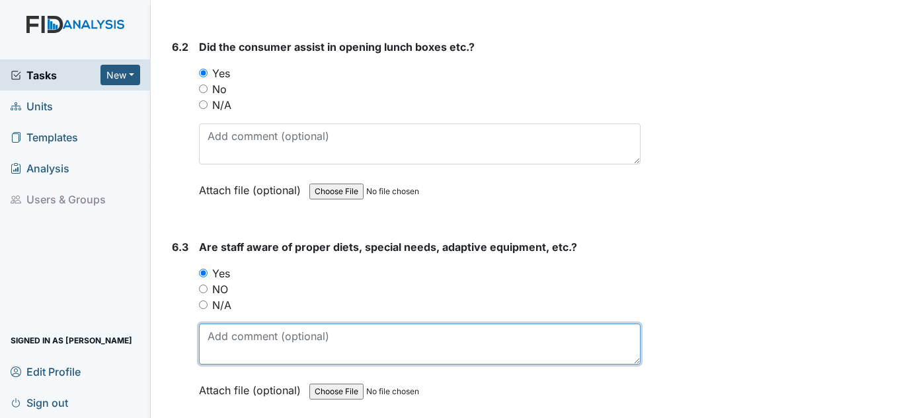
click at [230, 339] on textarea at bounding box center [419, 344] width 441 height 41
type textarea "CS did a good job with her rocker knife and made sure her sandwich was cut into…"
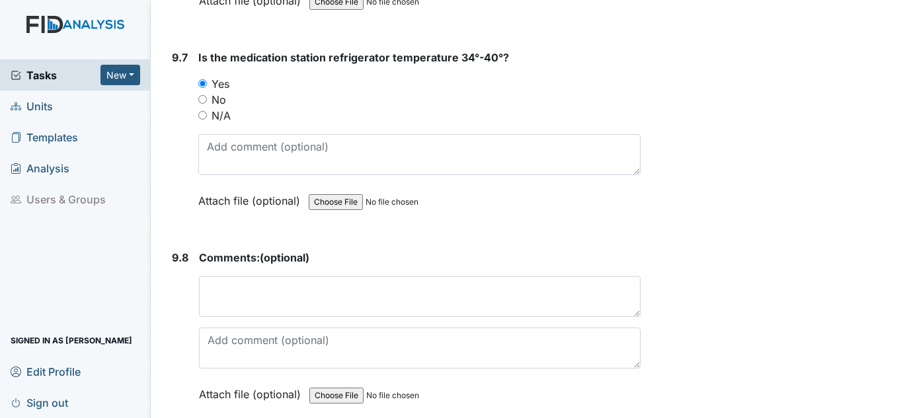
scroll to position [15469, 0]
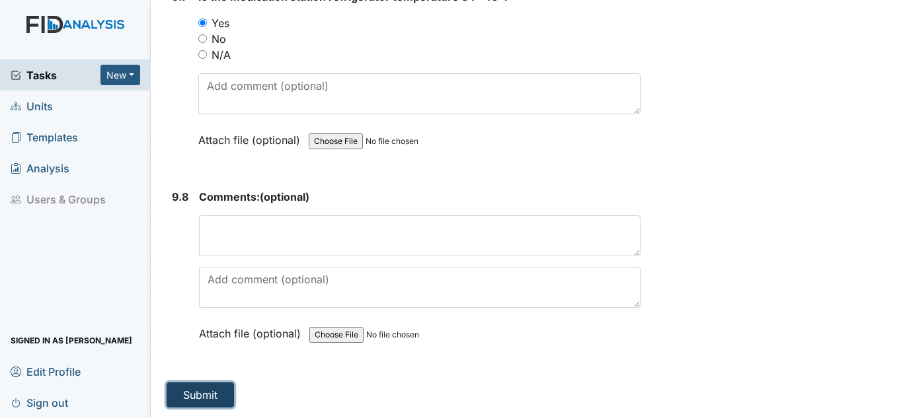
click at [199, 386] on button "Submit" at bounding box center [200, 395] width 67 height 25
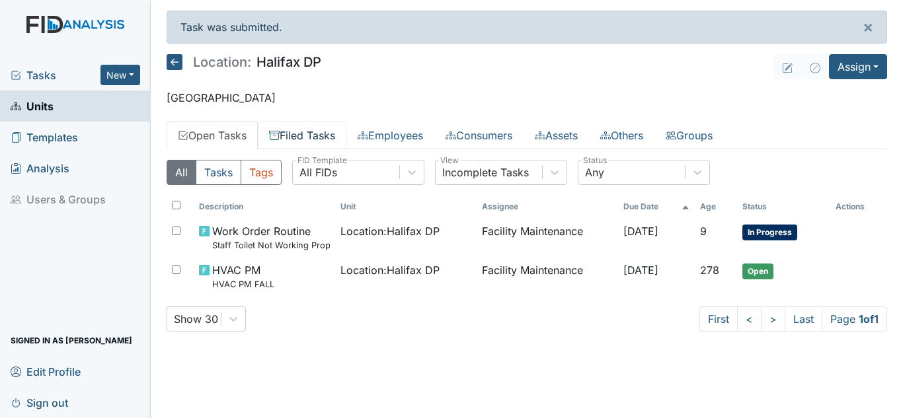
click at [336, 139] on link "Filed Tasks" at bounding box center [302, 136] width 89 height 28
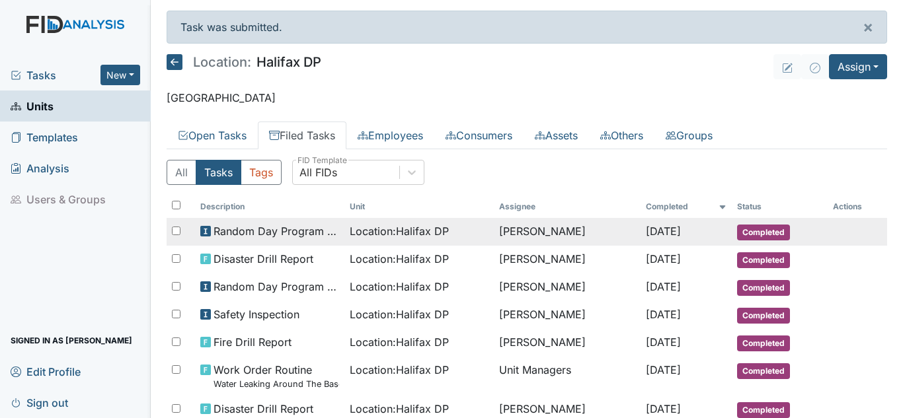
click at [373, 237] on span "Location : [GEOGRAPHIC_DATA] DP" at bounding box center [399, 231] width 99 height 16
